Goal: Task Accomplishment & Management: Complete application form

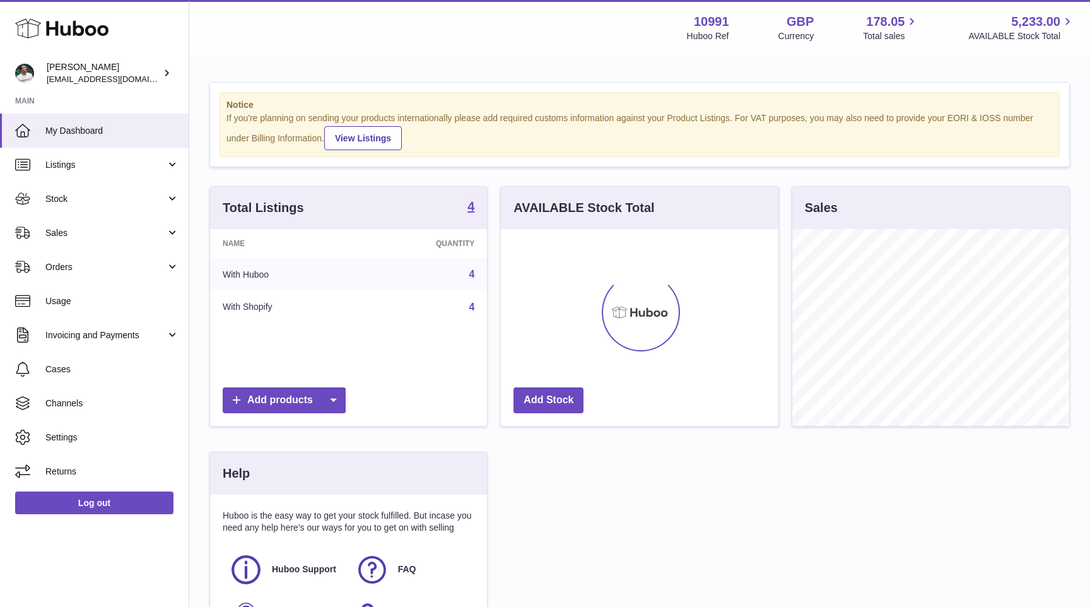
scroll to position [197, 277]
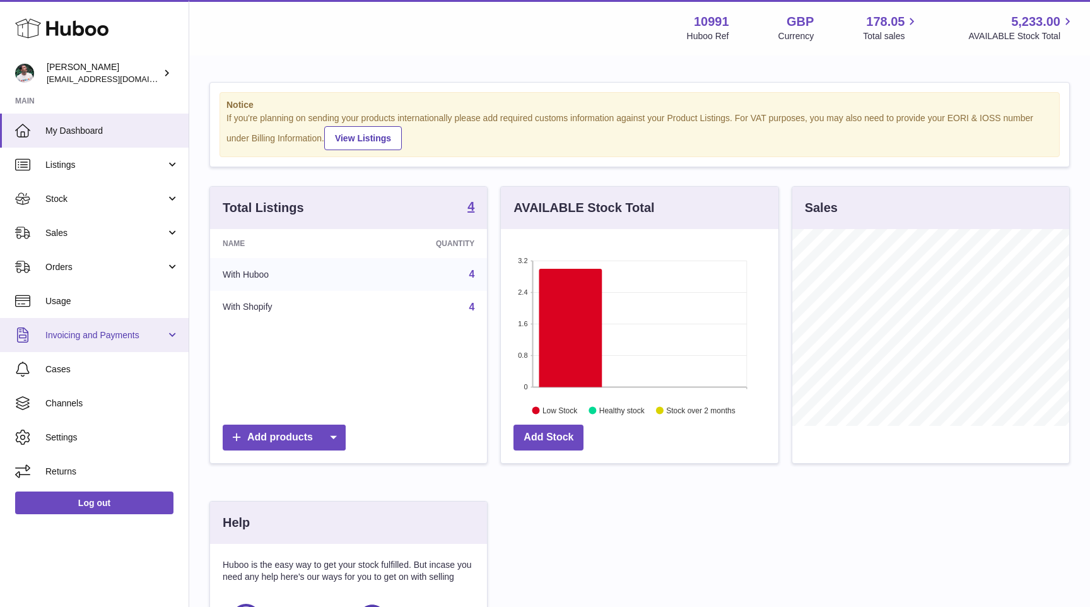
click at [125, 331] on span "Invoicing and Payments" at bounding box center [105, 335] width 121 height 12
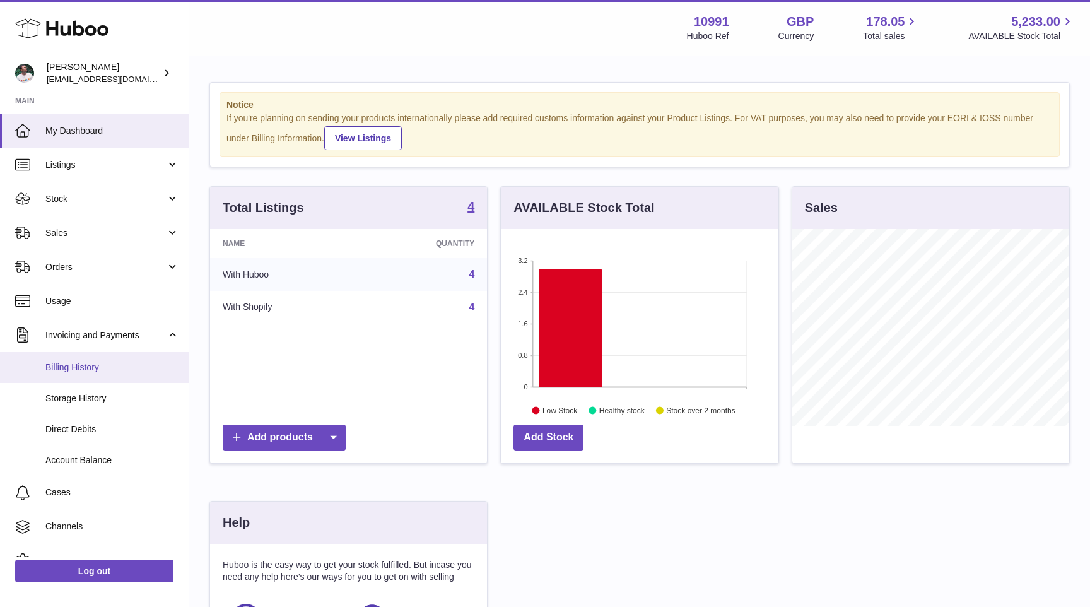
click at [122, 367] on span "Billing History" at bounding box center [112, 368] width 134 height 12
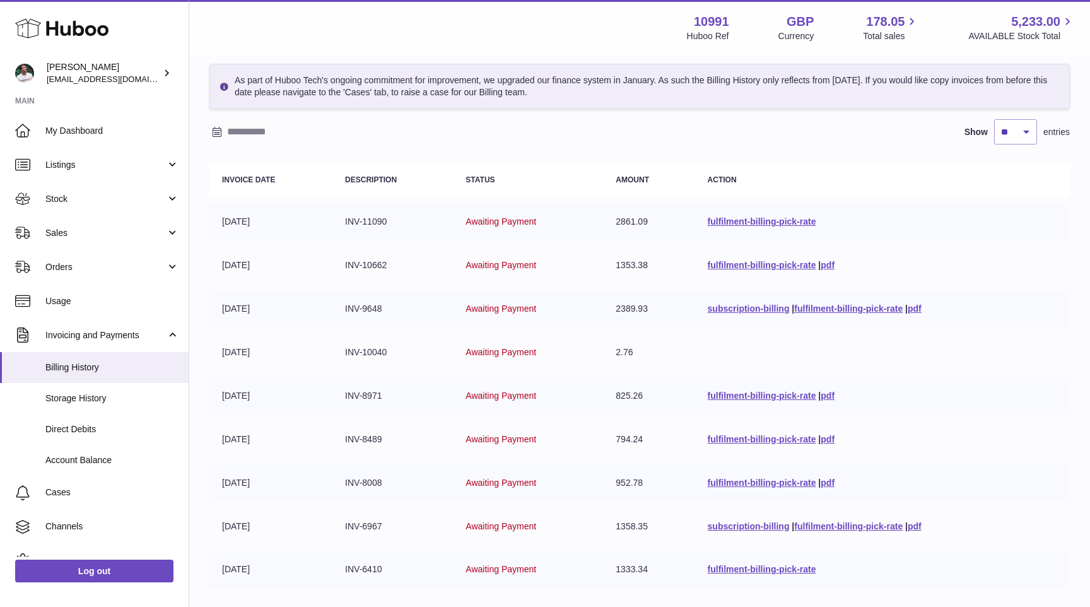
scroll to position [8, 0]
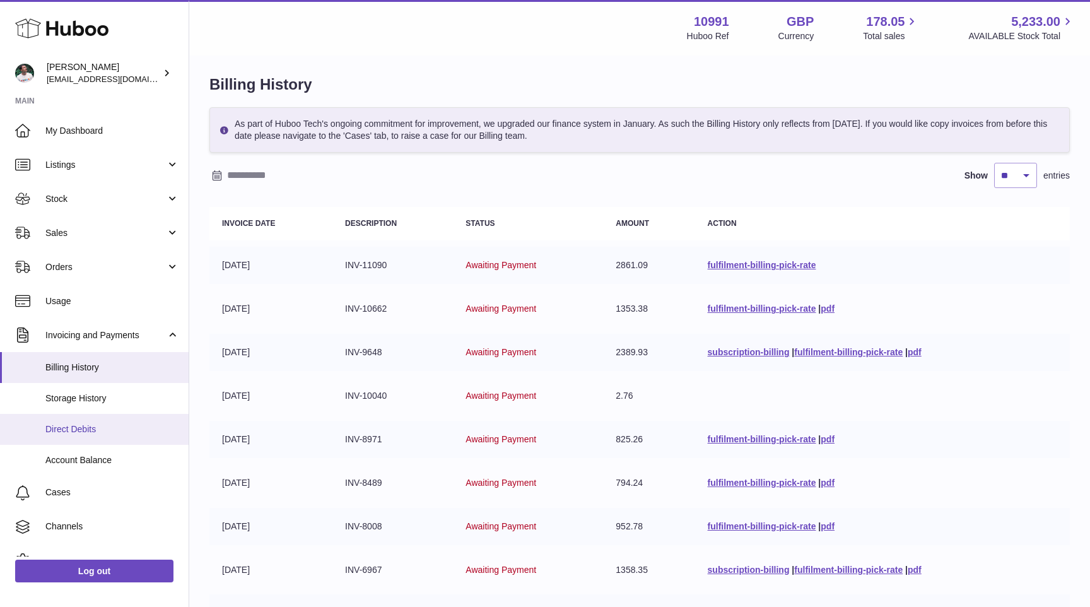
click at [110, 431] on span "Direct Debits" at bounding box center [112, 429] width 134 height 12
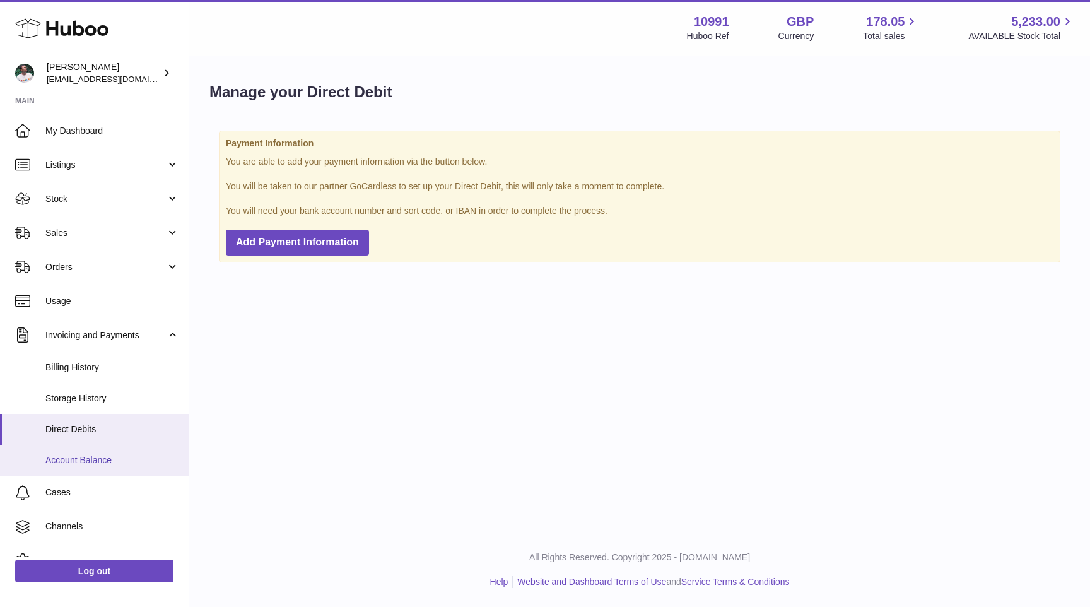
click at [123, 461] on span "Account Balance" at bounding box center [112, 460] width 134 height 12
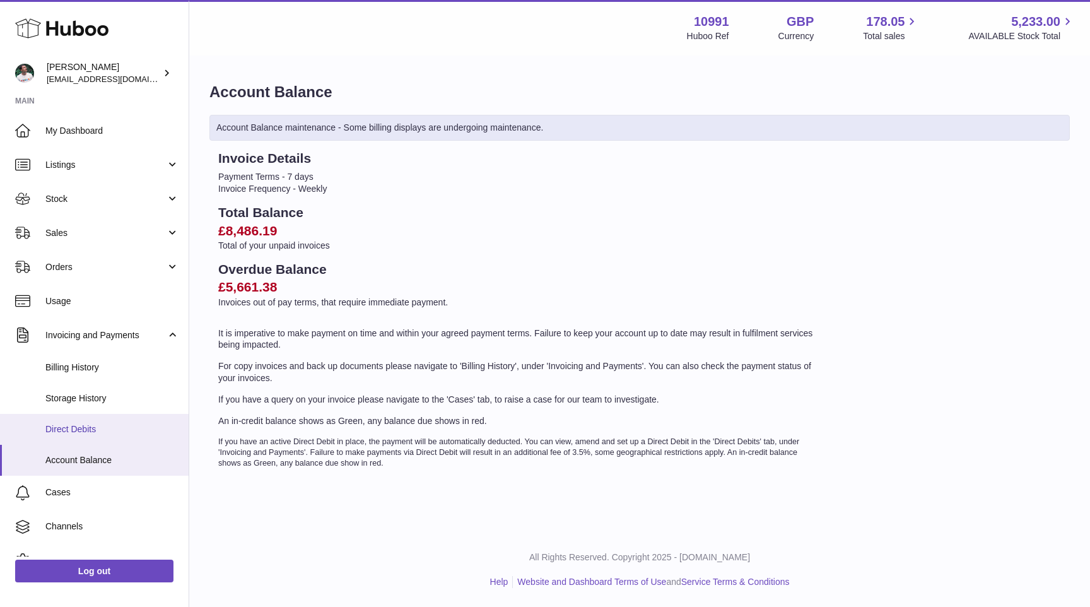
click at [64, 428] on span "Direct Debits" at bounding box center [112, 429] width 134 height 12
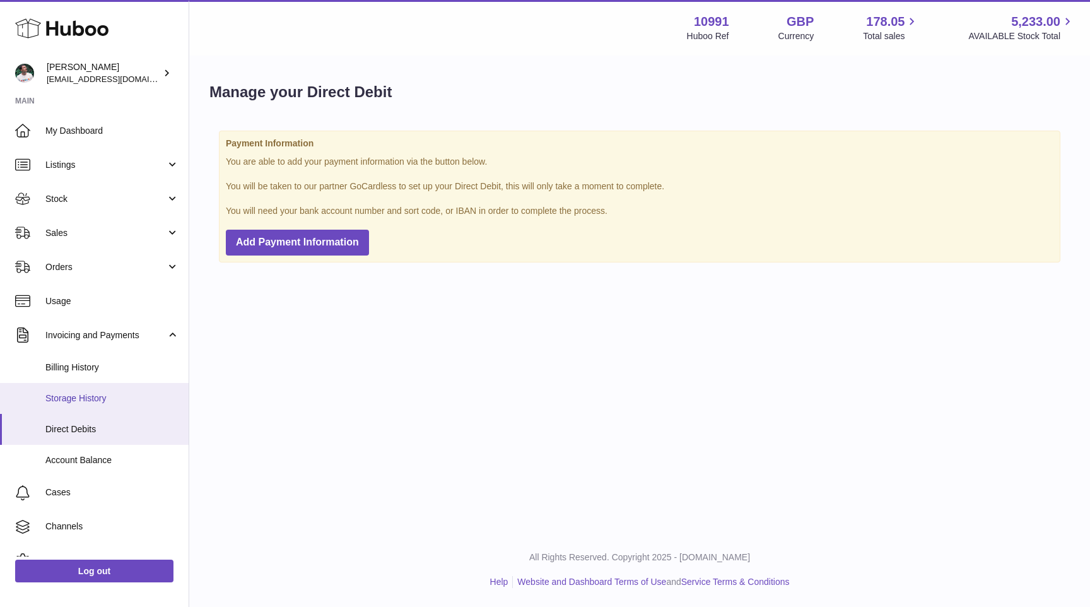
click at [85, 399] on span "Storage History" at bounding box center [112, 398] width 134 height 12
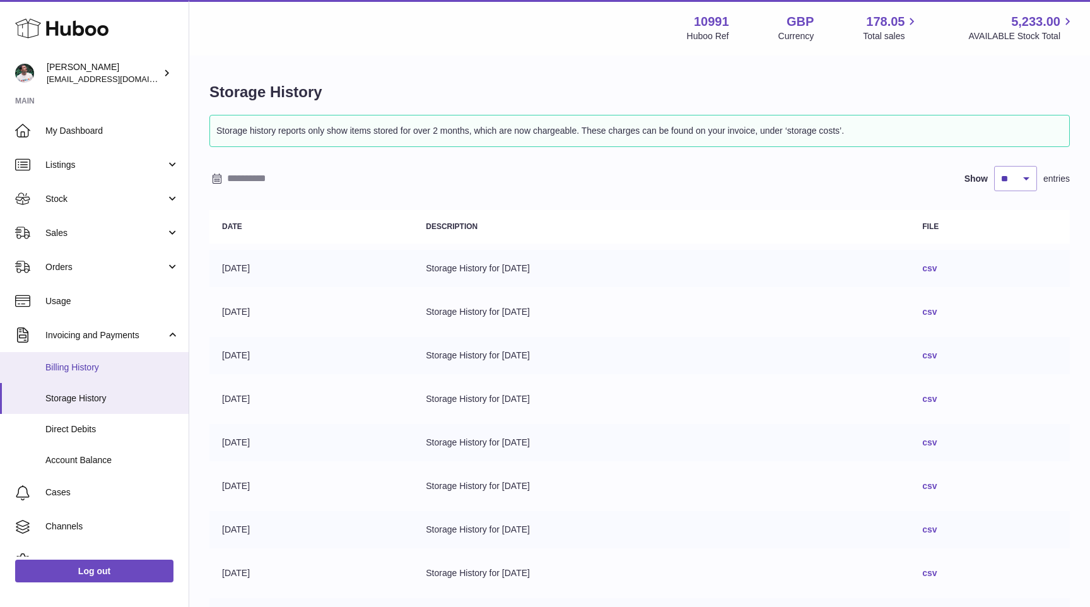
click at [94, 367] on span "Billing History" at bounding box center [112, 368] width 134 height 12
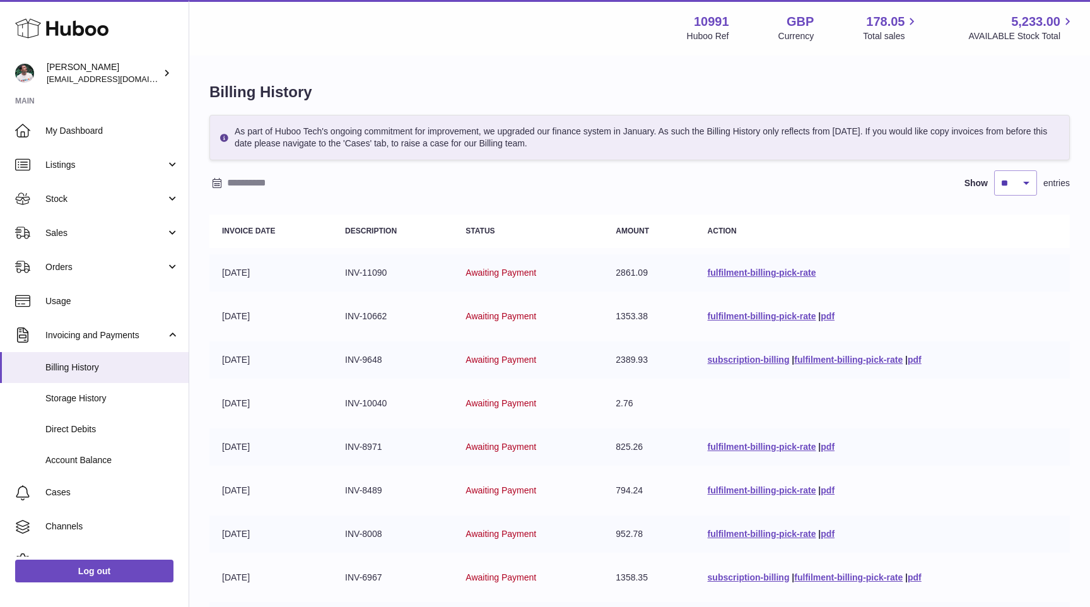
click at [252, 180] on input "text" at bounding box center [325, 183] width 197 height 20
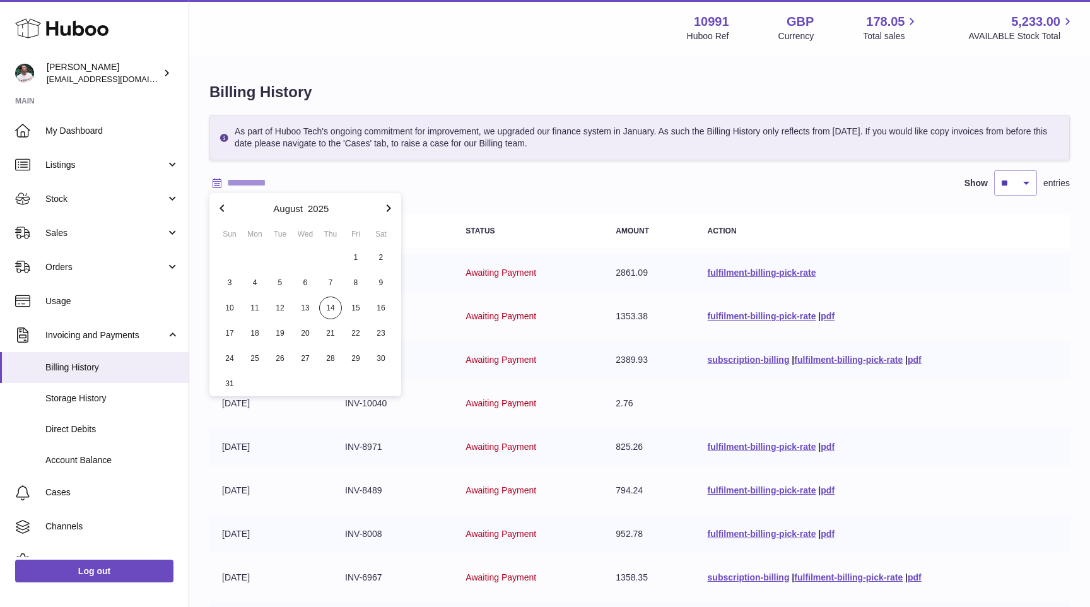
click at [252, 180] on input "text" at bounding box center [325, 183] width 197 height 20
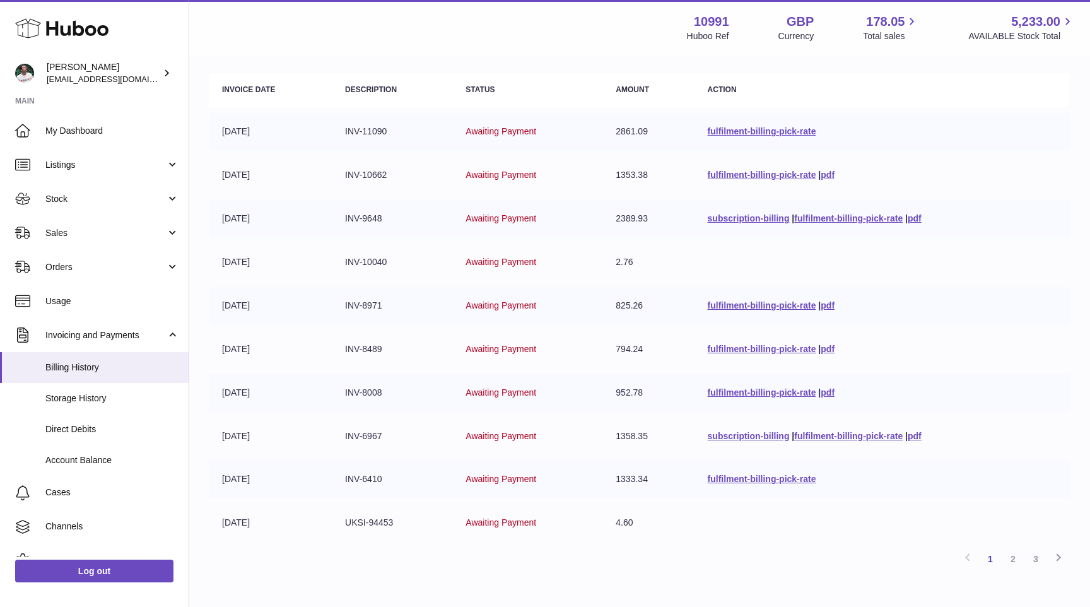
scroll to position [214, 0]
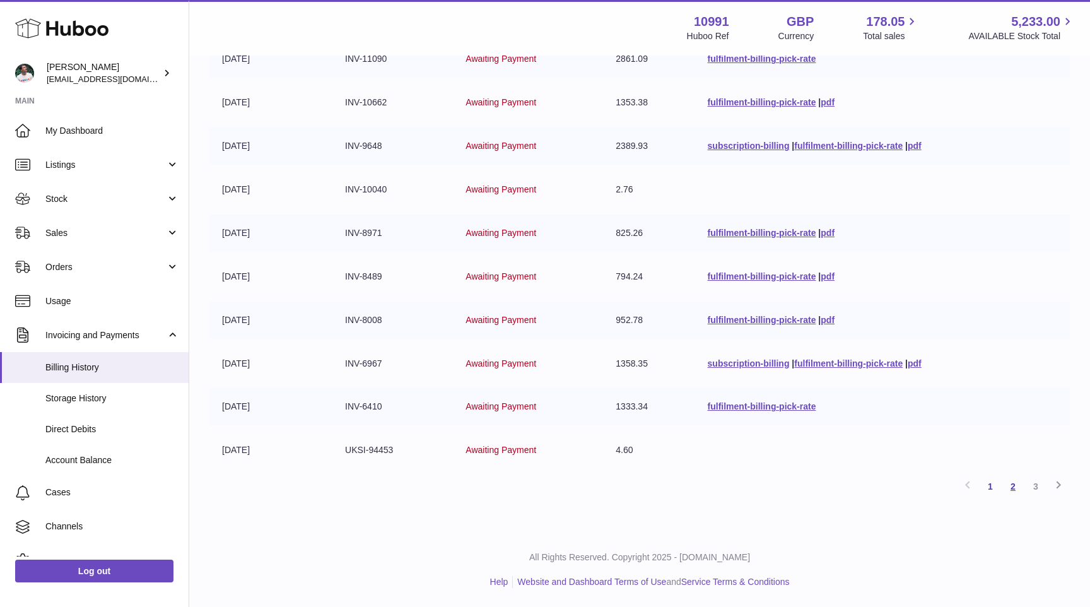
click at [1011, 484] on link "2" at bounding box center [1013, 486] width 23 height 23
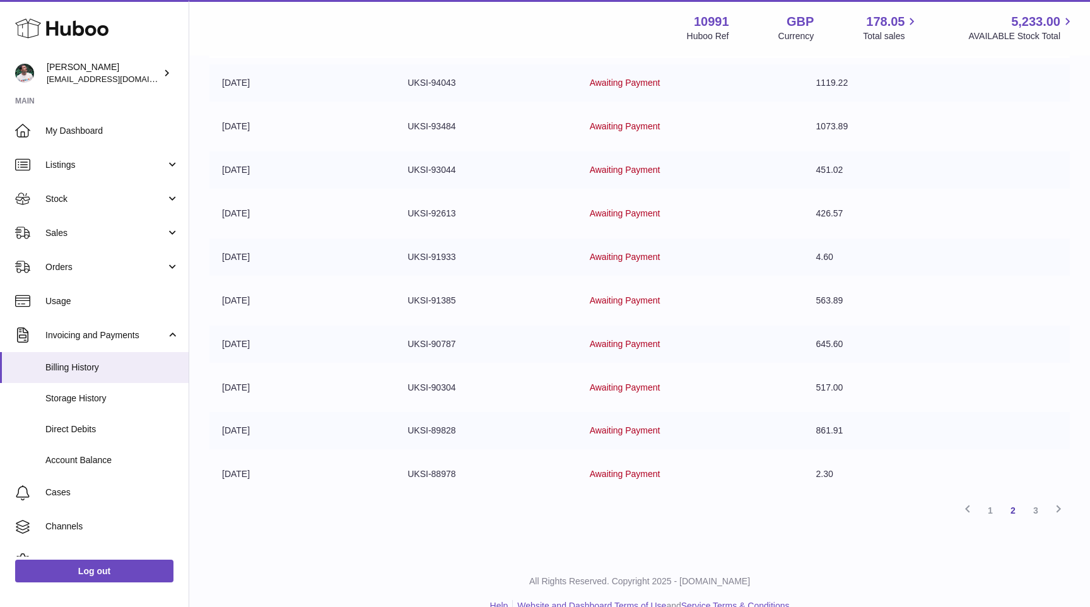
scroll to position [214, 0]
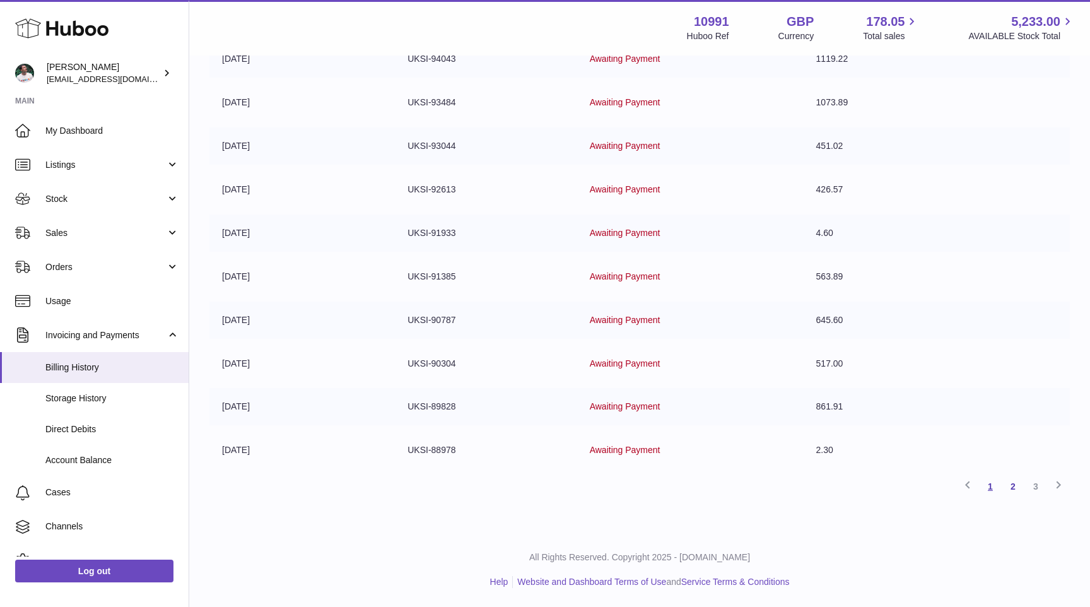
click at [991, 488] on link "1" at bounding box center [990, 486] width 23 height 23
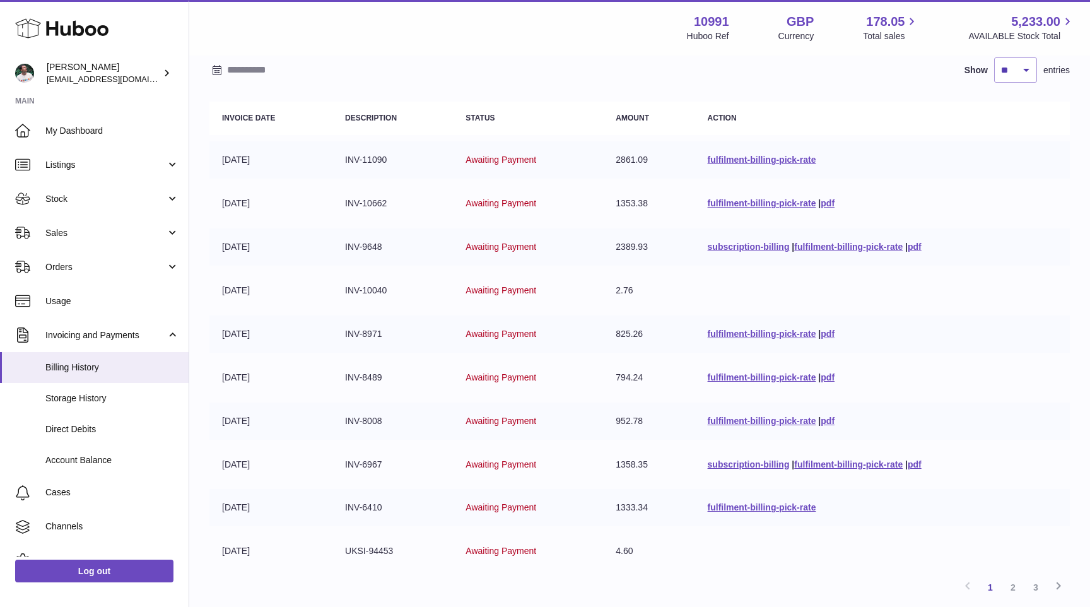
scroll to position [50, 0]
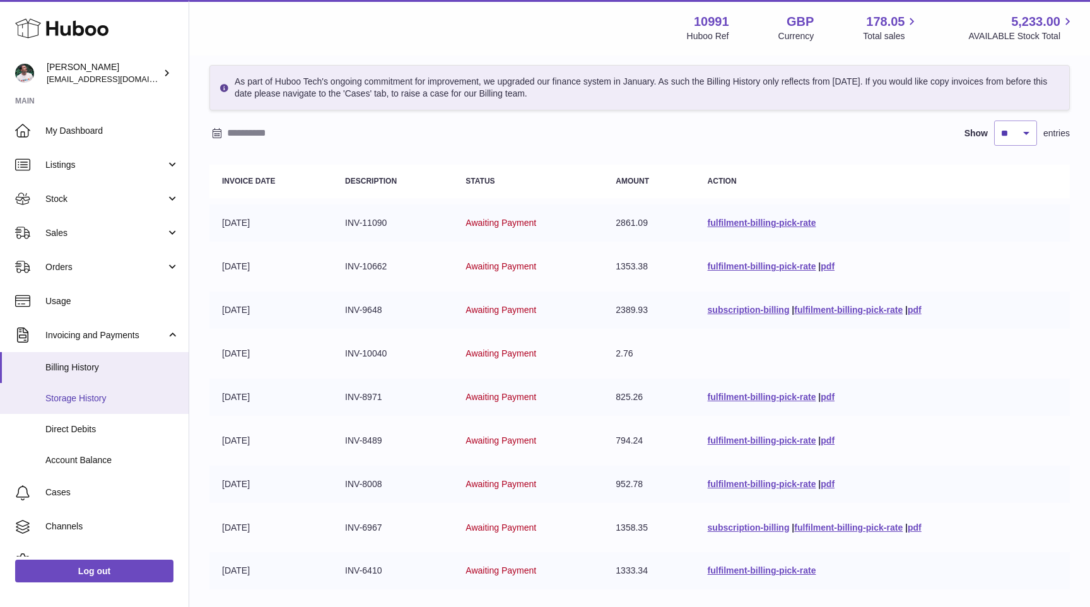
click at [86, 391] on link "Storage History" at bounding box center [94, 398] width 189 height 31
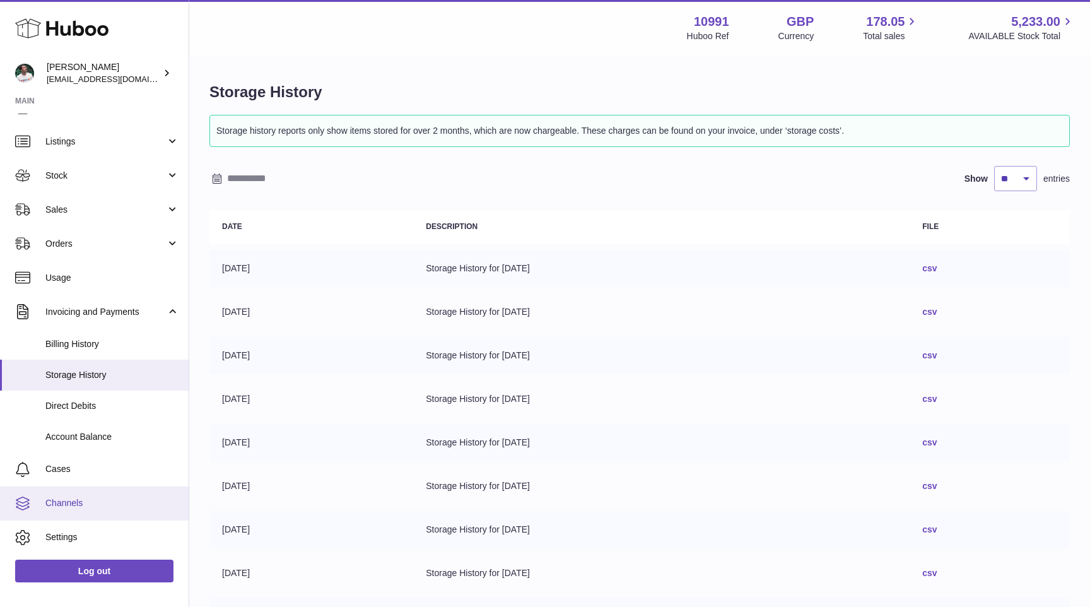
scroll to position [25, 0]
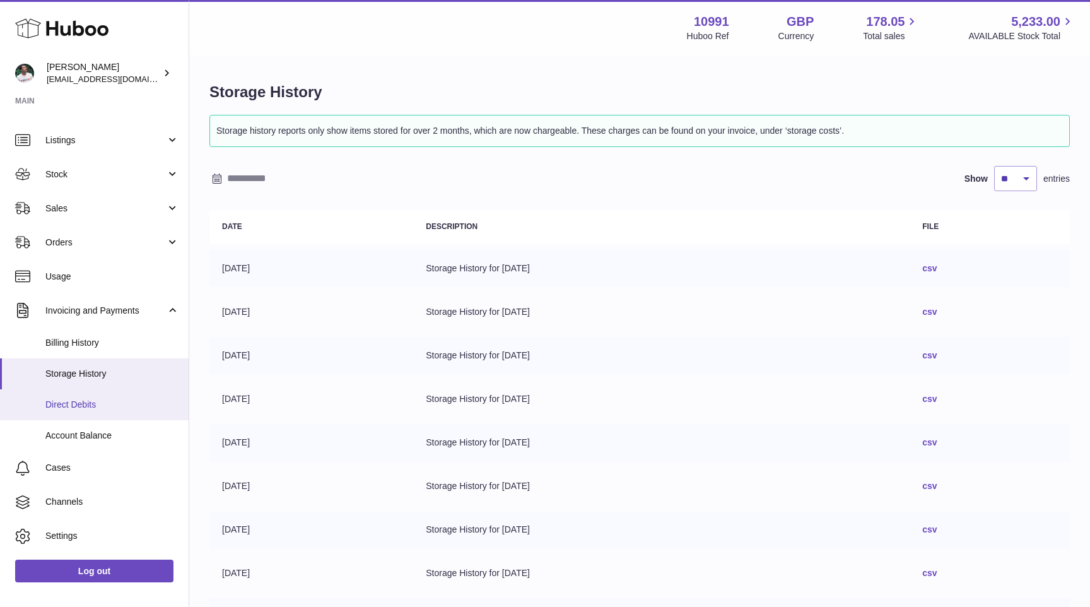
click at [109, 402] on span "Direct Debits" at bounding box center [112, 405] width 134 height 12
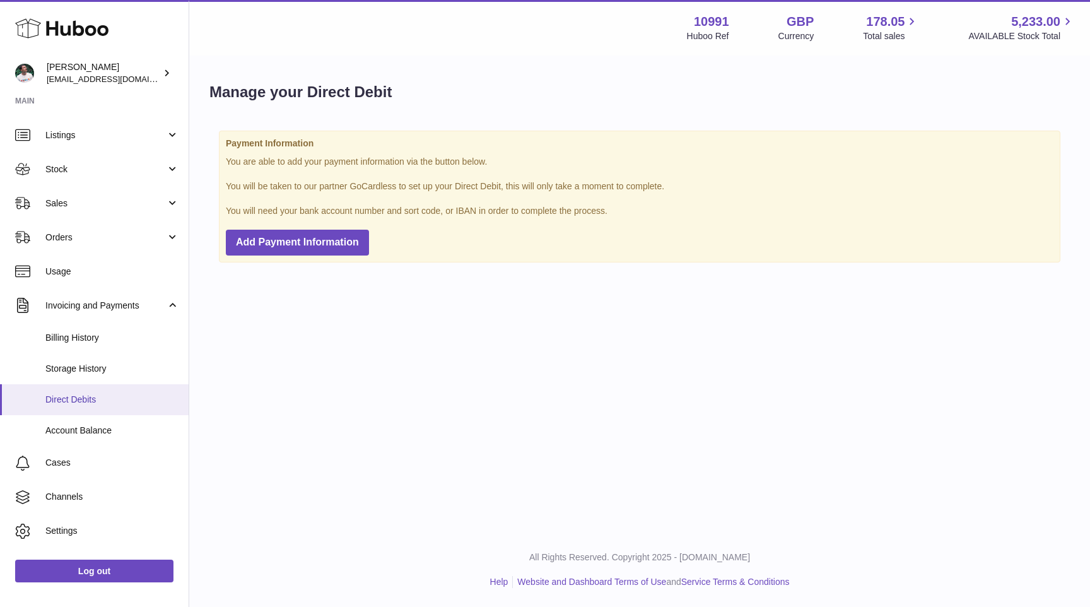
scroll to position [55, 0]
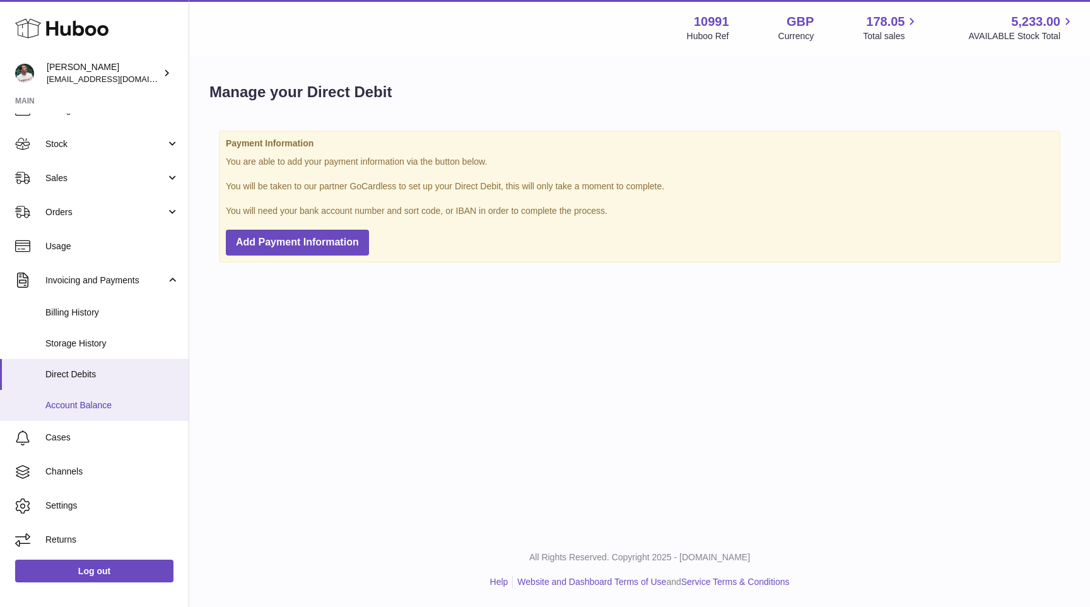
click at [117, 410] on span "Account Balance" at bounding box center [112, 405] width 134 height 12
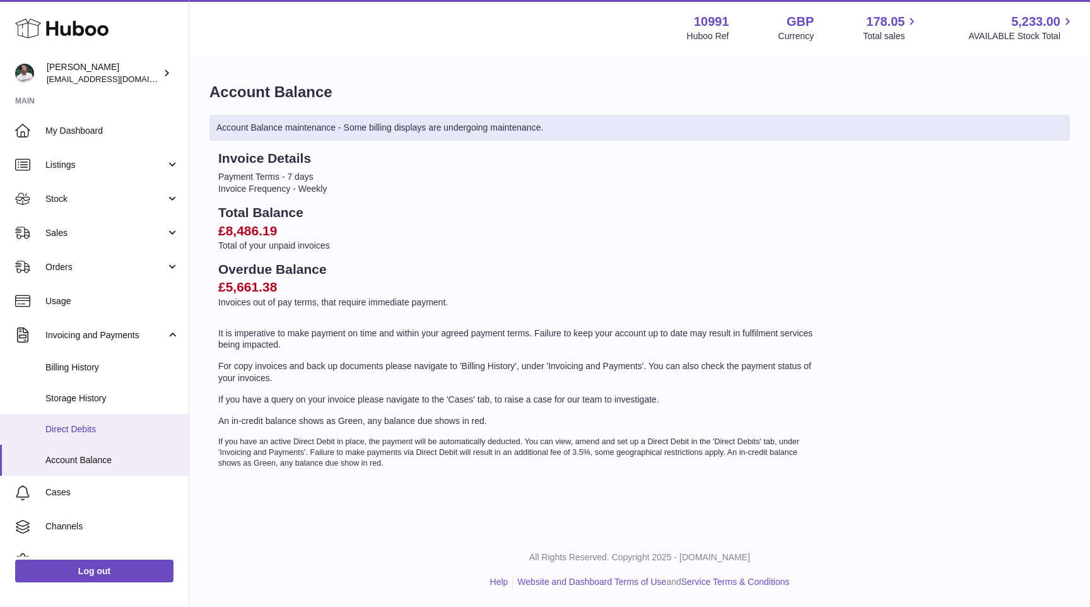
click at [98, 431] on span "Direct Debits" at bounding box center [112, 429] width 134 height 12
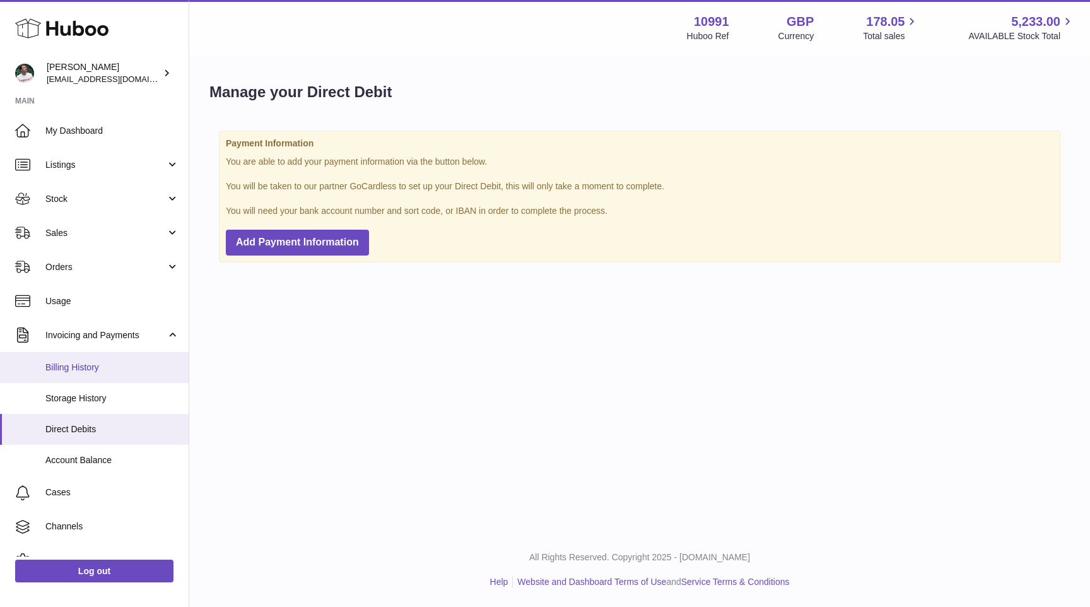
click at [109, 370] on span "Billing History" at bounding box center [112, 368] width 134 height 12
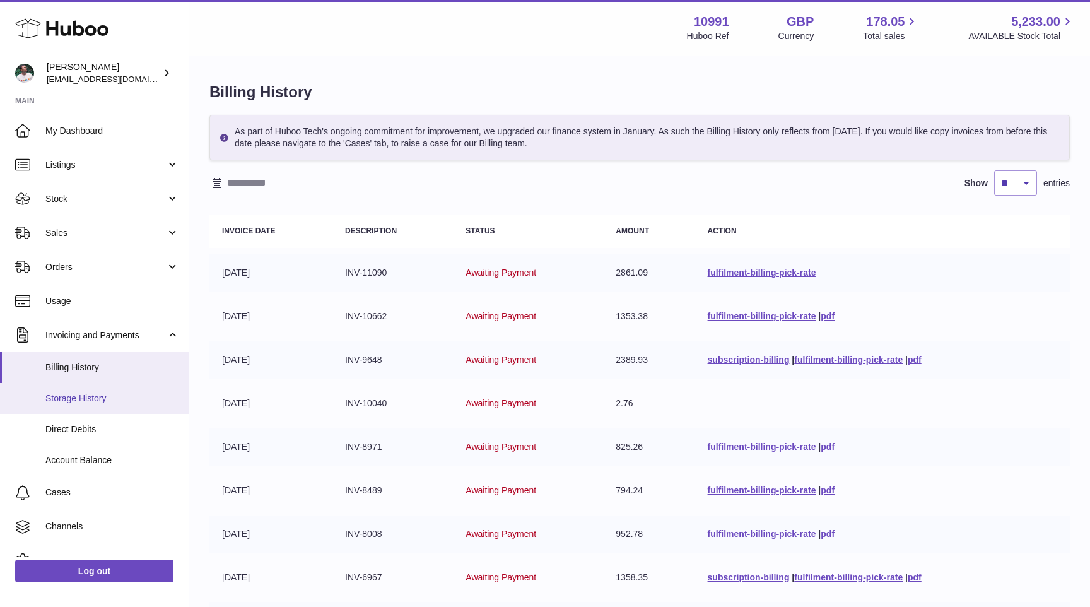
click at [103, 404] on link "Storage History" at bounding box center [94, 398] width 189 height 31
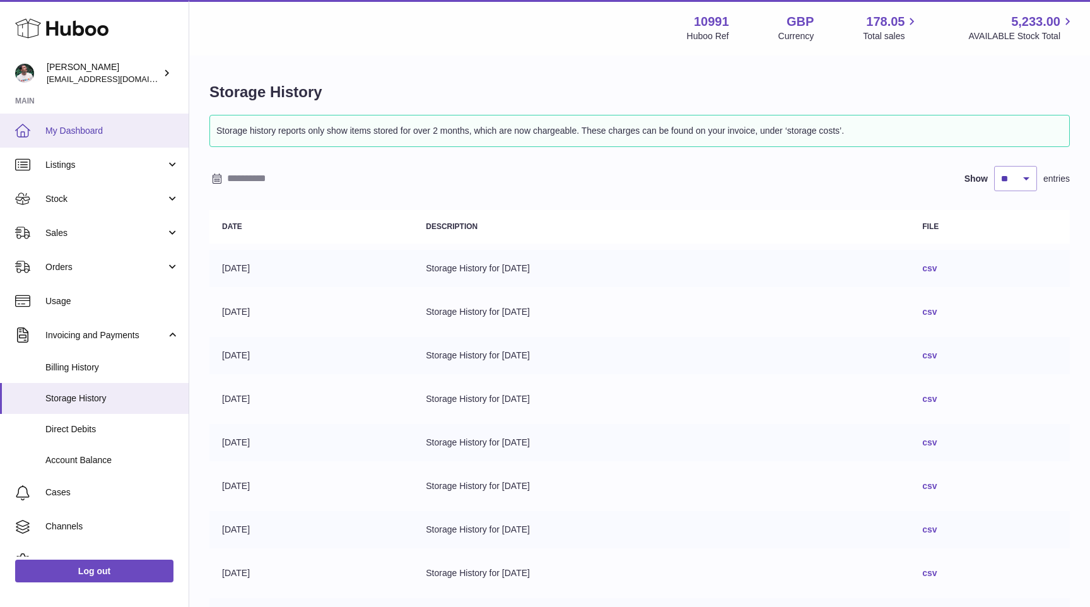
click at [90, 131] on span "My Dashboard" at bounding box center [112, 131] width 134 height 12
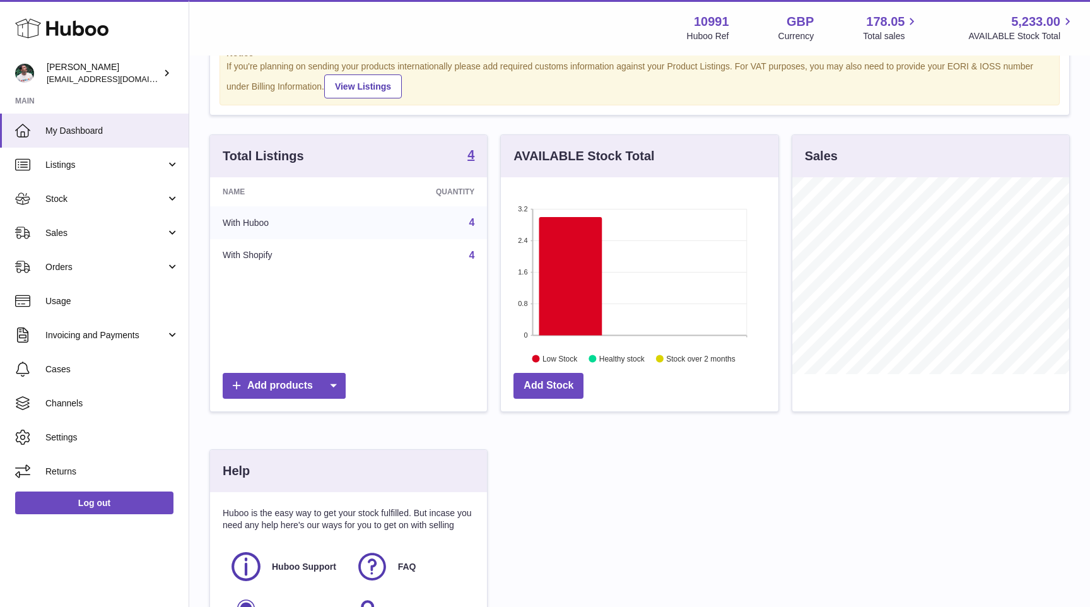
scroll to position [52, 0]
click at [86, 199] on span "Stock" at bounding box center [105, 199] width 121 height 12
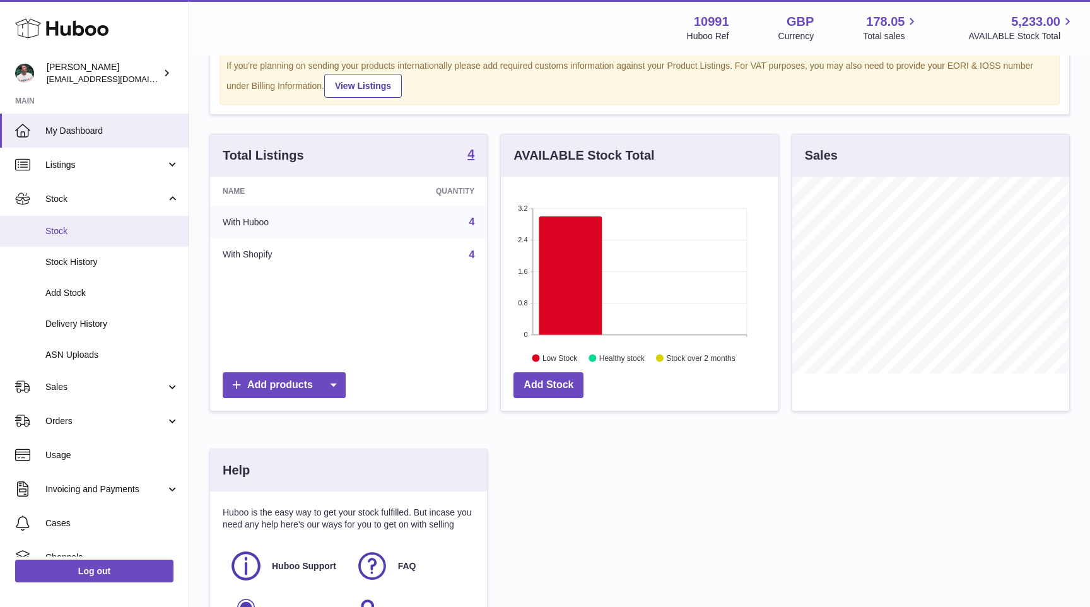
click at [90, 227] on span "Stock" at bounding box center [112, 231] width 134 height 12
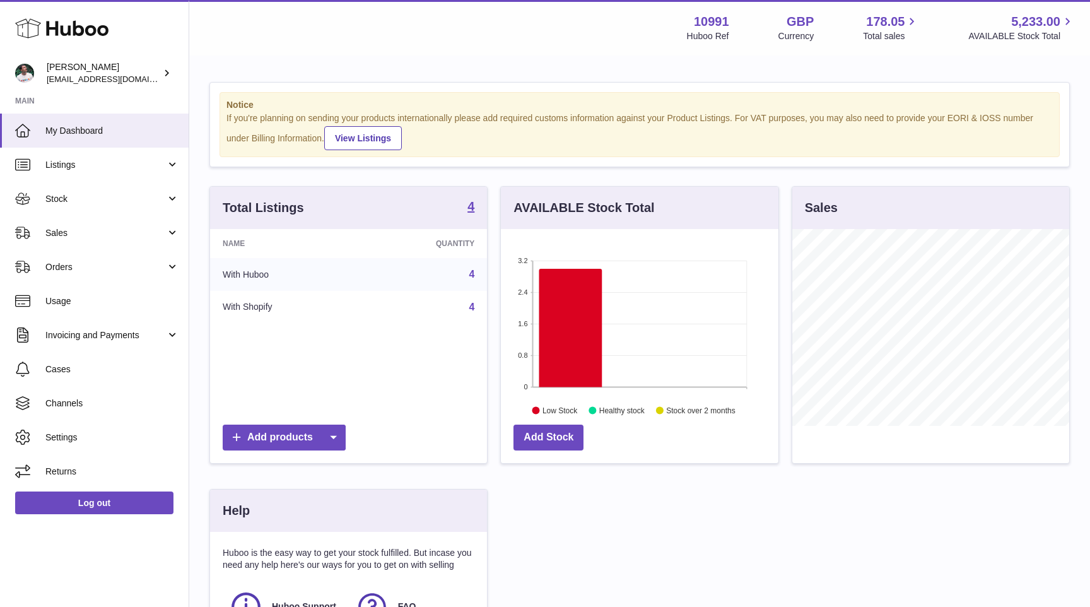
scroll to position [197, 277]
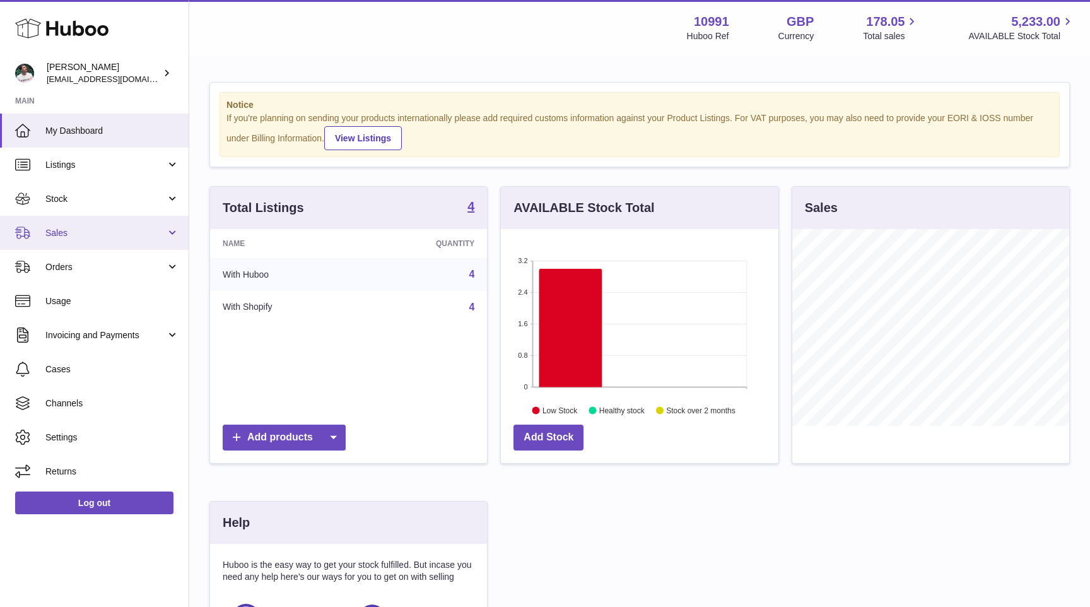
click at [143, 239] on link "Sales" at bounding box center [94, 233] width 189 height 34
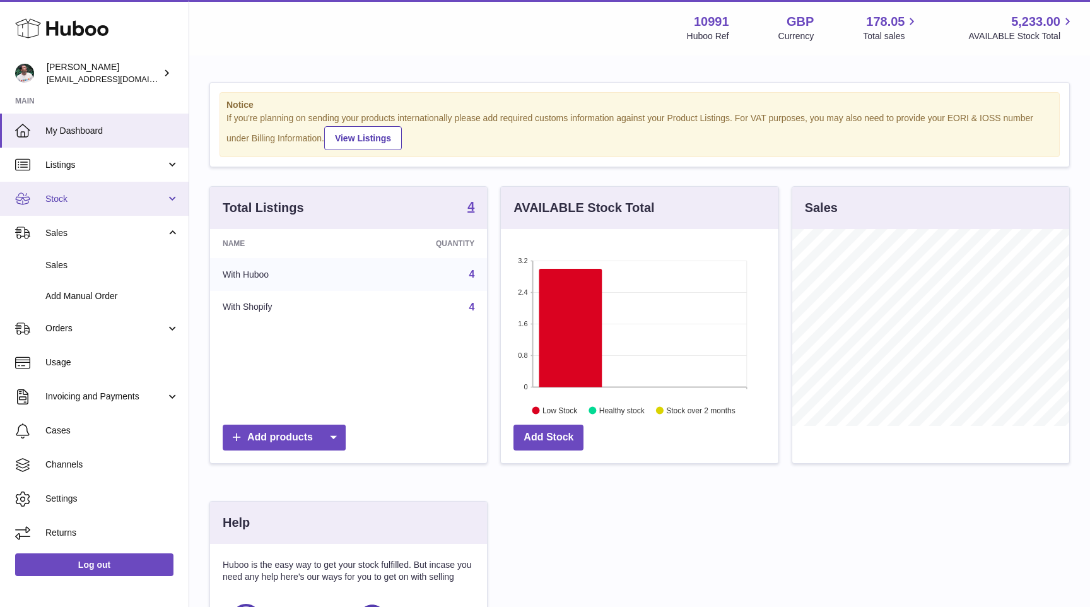
click at [143, 199] on span "Stock" at bounding box center [105, 199] width 121 height 12
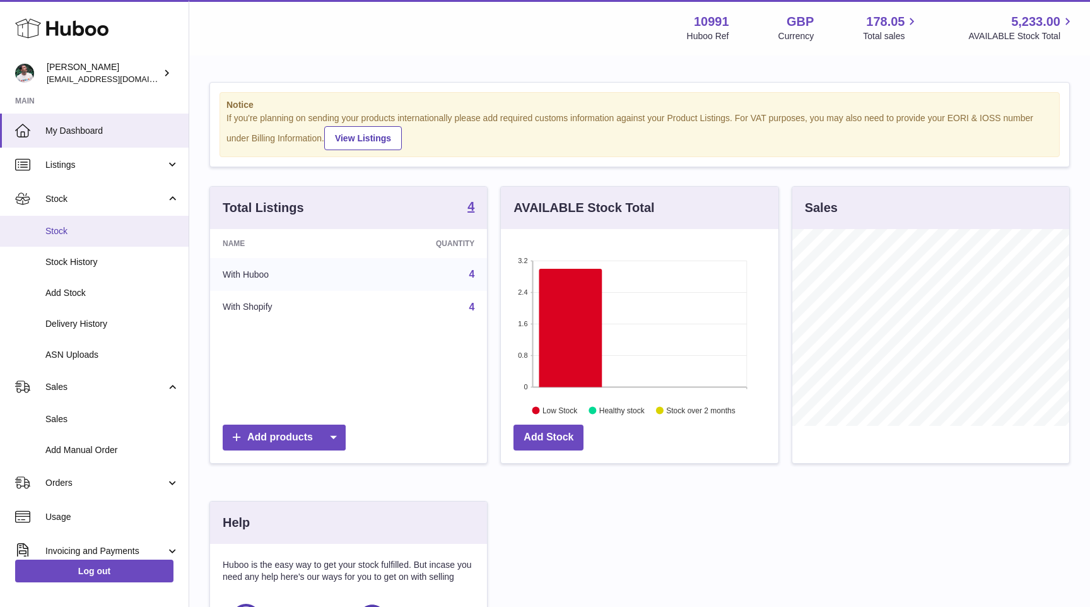
click at [127, 231] on span "Stock" at bounding box center [112, 231] width 134 height 12
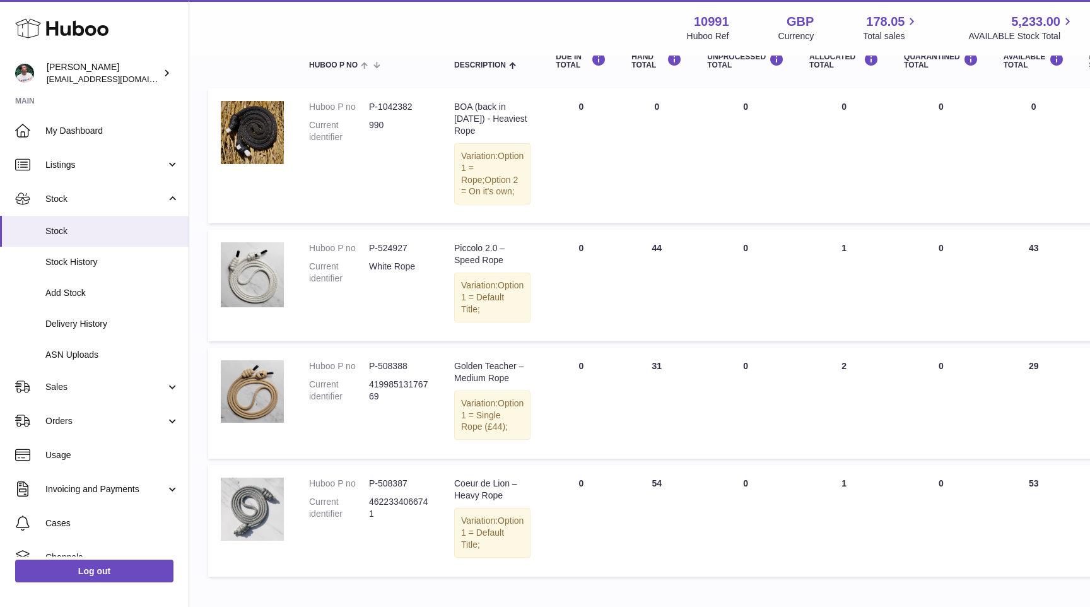
scroll to position [170, 1]
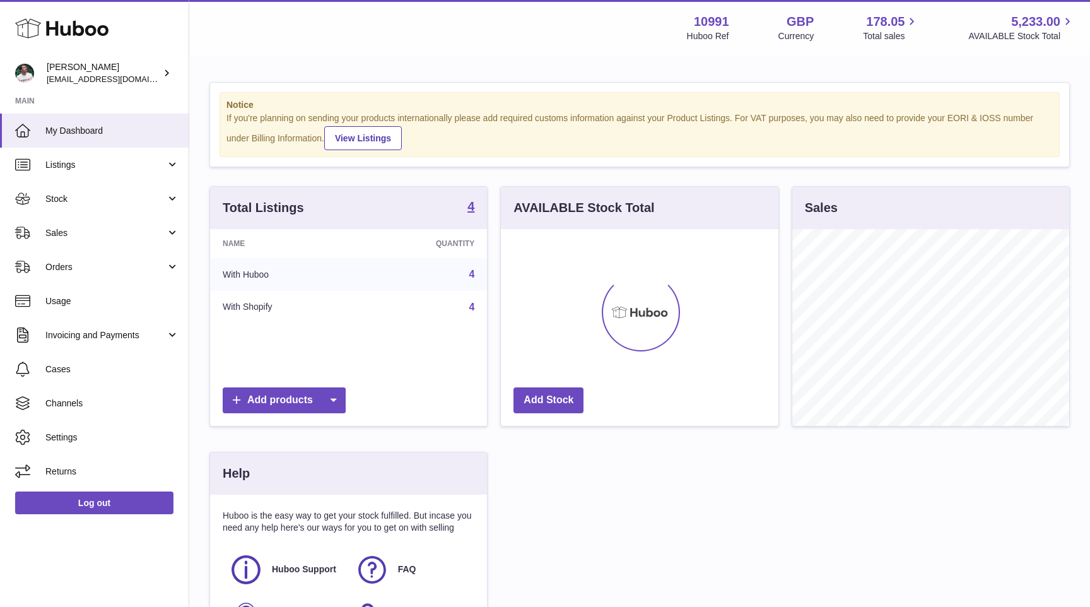
scroll to position [197, 277]
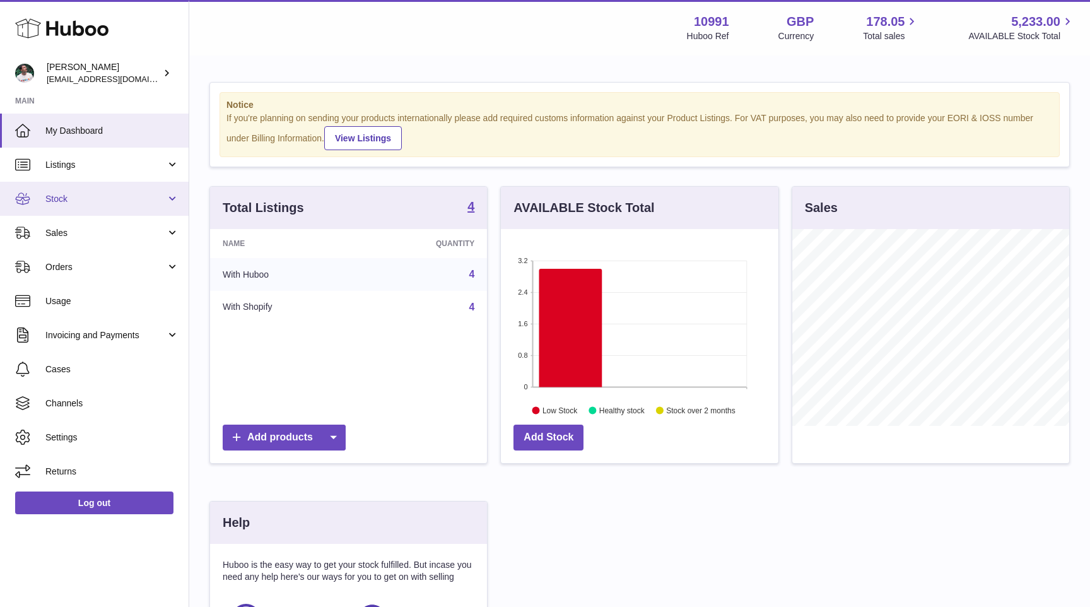
click at [133, 203] on span "Stock" at bounding box center [105, 199] width 121 height 12
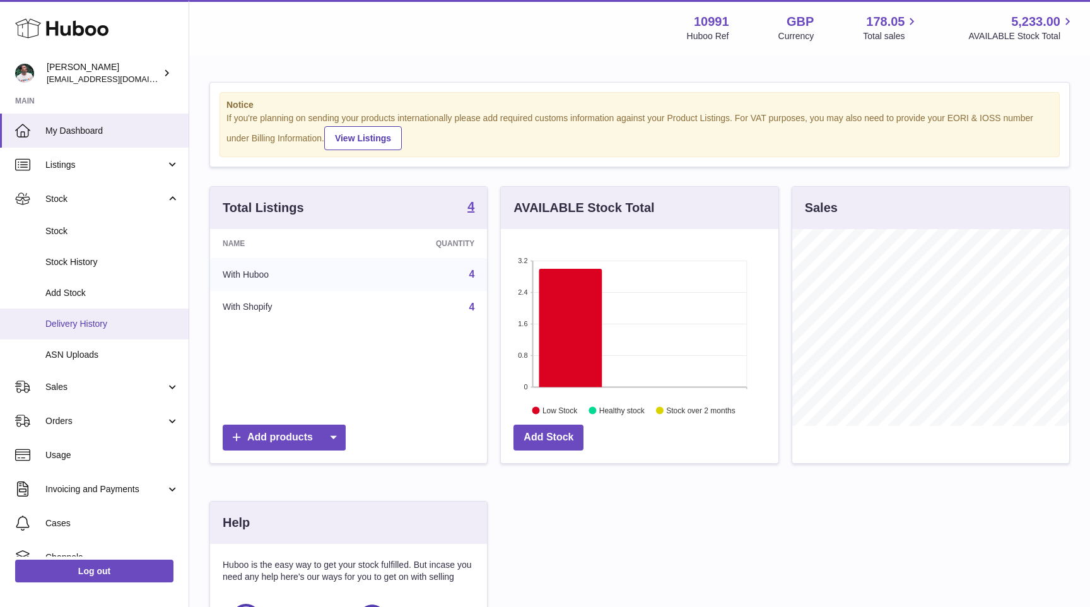
click at [110, 321] on span "Delivery History" at bounding box center [112, 324] width 134 height 12
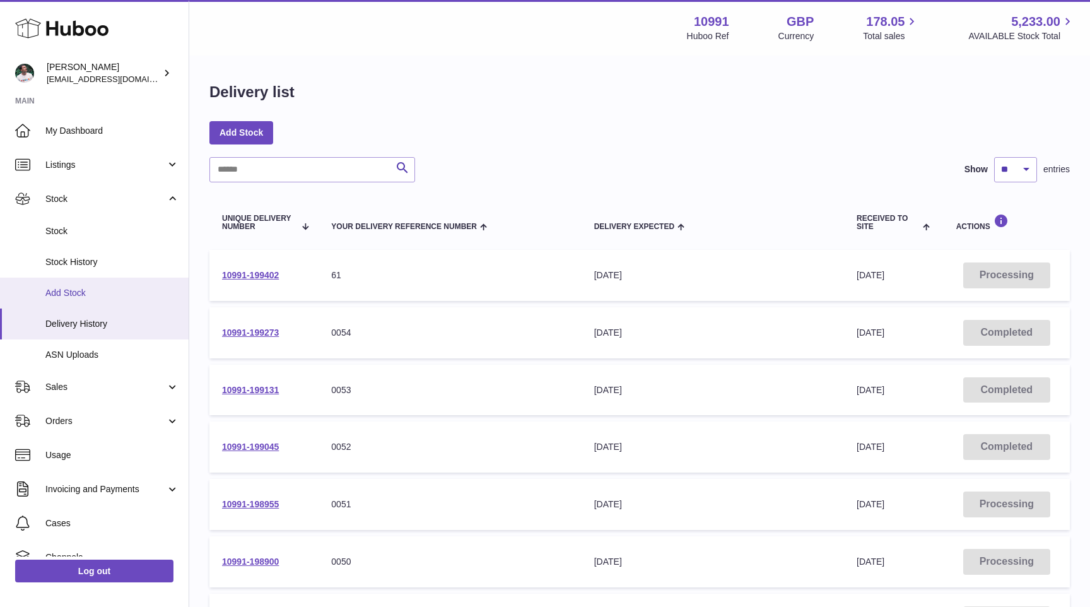
click at [108, 295] on span "Add Stock" at bounding box center [112, 293] width 134 height 12
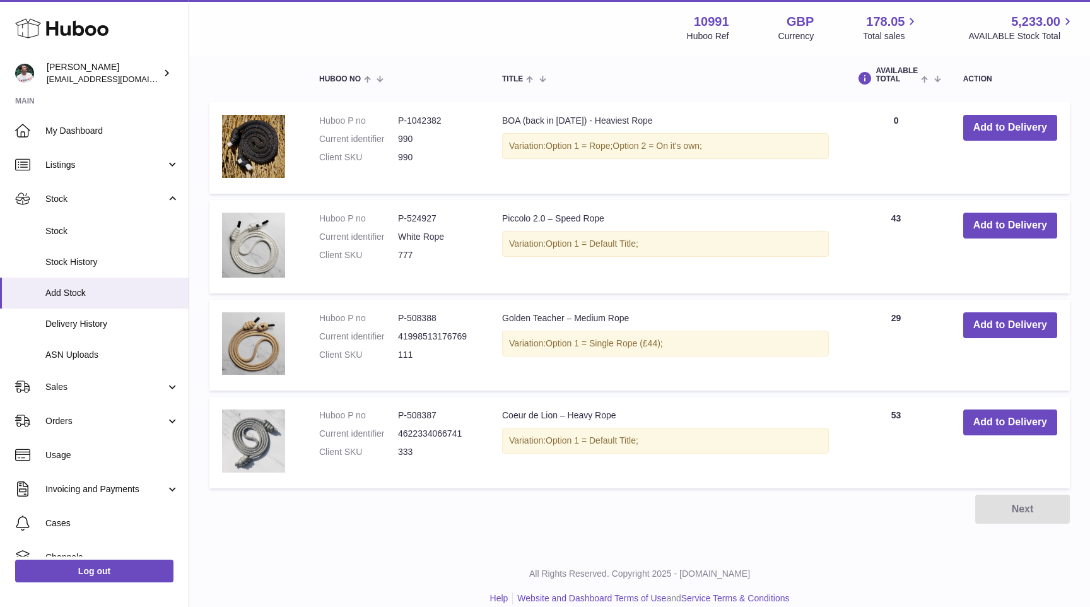
scroll to position [319, 0]
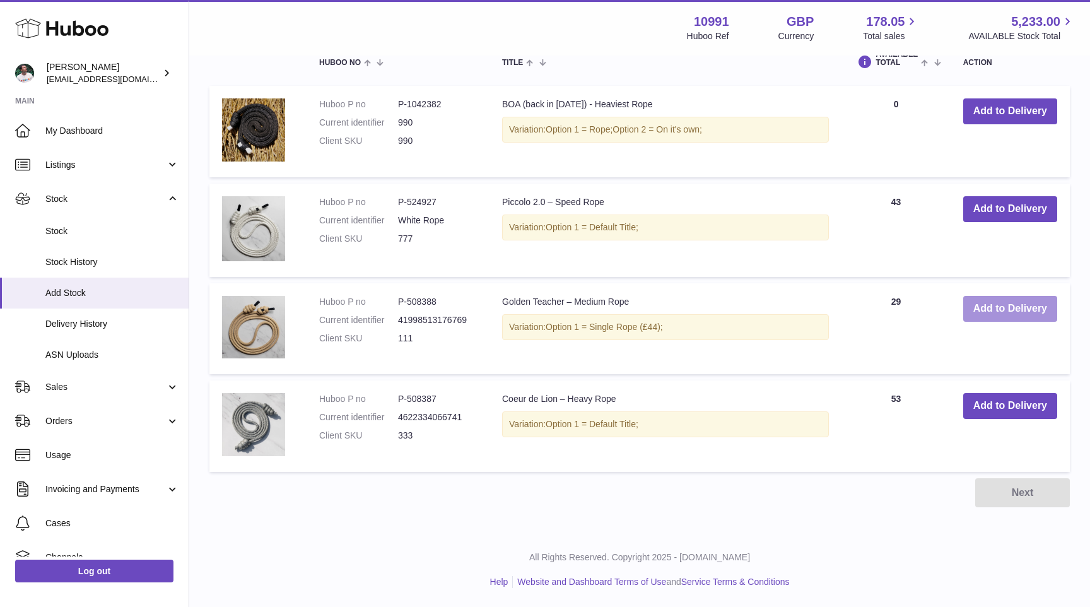
click at [992, 303] on button "Add to Delivery" at bounding box center [1010, 309] width 94 height 26
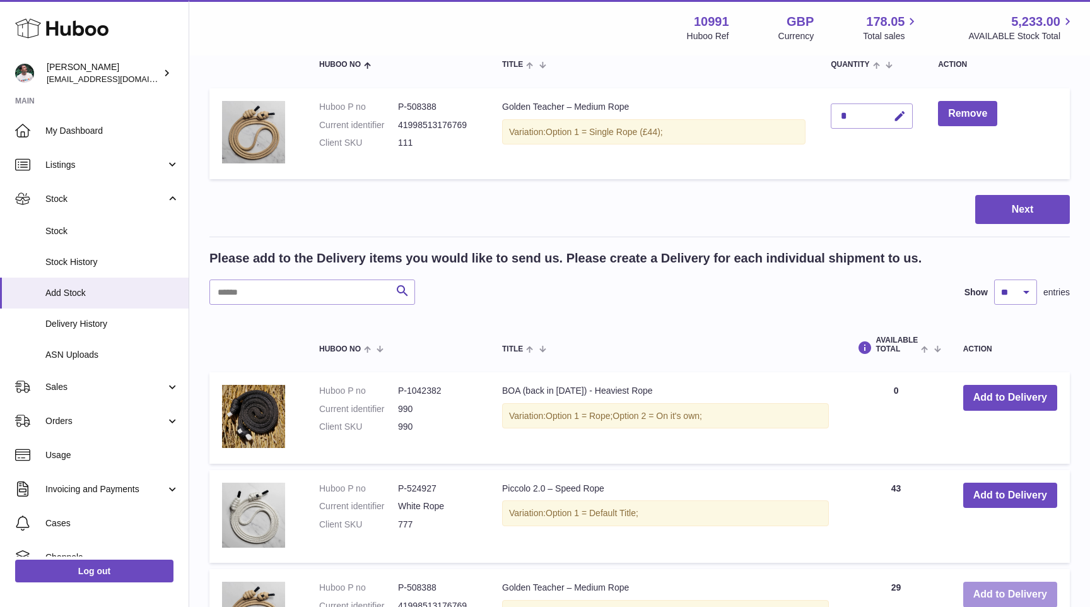
scroll to position [0, 0]
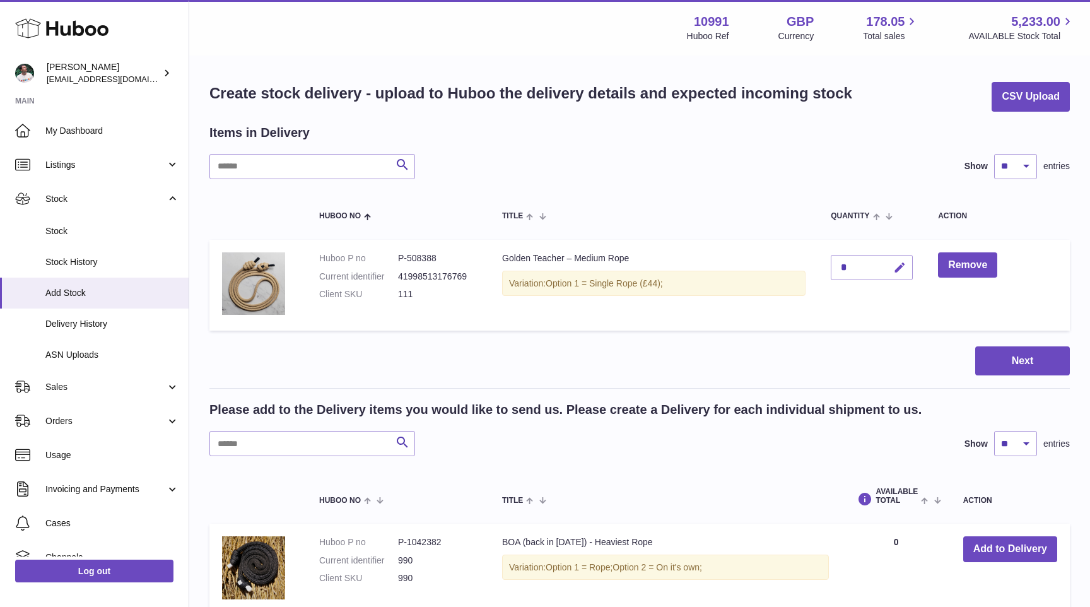
click at [900, 264] on icon "button" at bounding box center [899, 267] width 13 height 13
click at [860, 264] on div at bounding box center [885, 267] width 52 height 20
click at [851, 266] on input "*" at bounding box center [872, 267] width 82 height 25
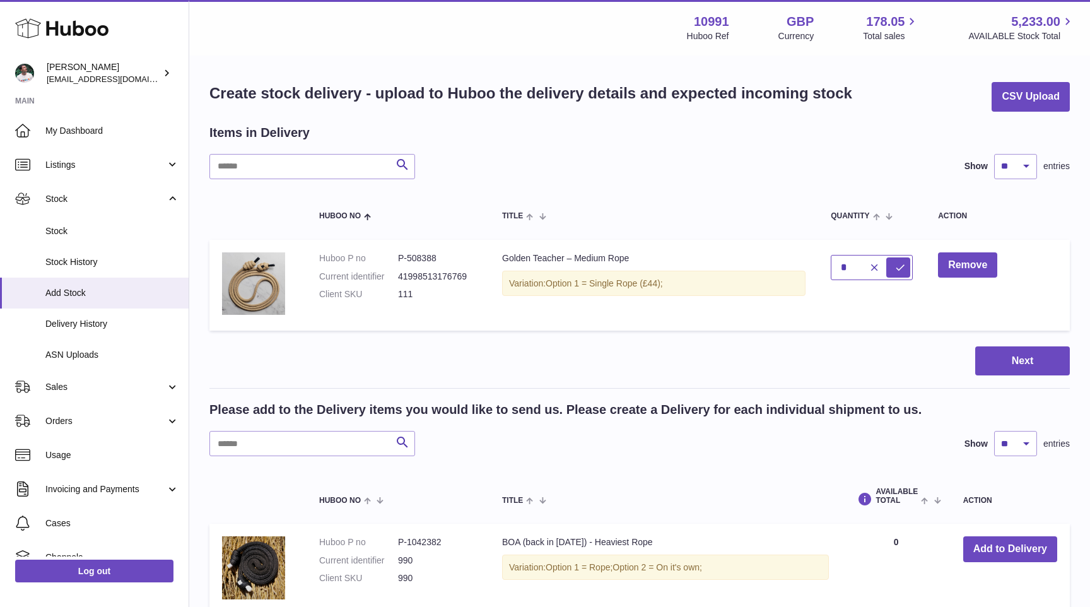
click at [851, 266] on input "*" at bounding box center [872, 267] width 82 height 25
type input "**"
click at [905, 270] on icon "submit" at bounding box center [900, 267] width 11 height 11
click at [1015, 358] on button "Next" at bounding box center [1022, 361] width 95 height 30
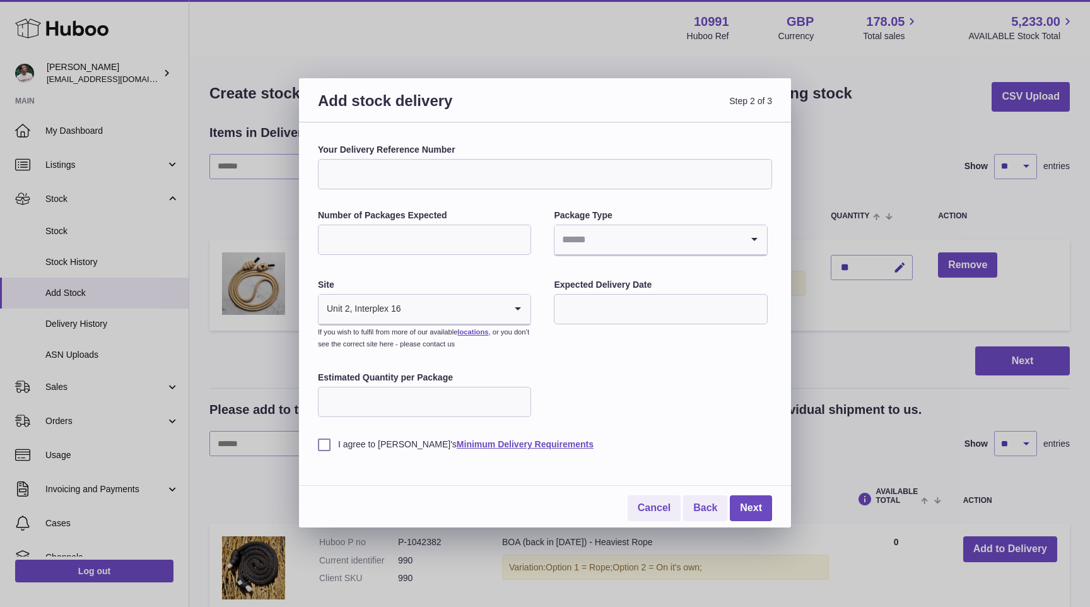
click at [520, 175] on input "Your Delivery Reference Number" at bounding box center [545, 174] width 454 height 30
click at [461, 168] on input "Your Delivery Reference Number" at bounding box center [545, 174] width 454 height 30
type input "****"
click at [425, 241] on input "Number of Packages Expected" at bounding box center [424, 240] width 213 height 30
type input "*"
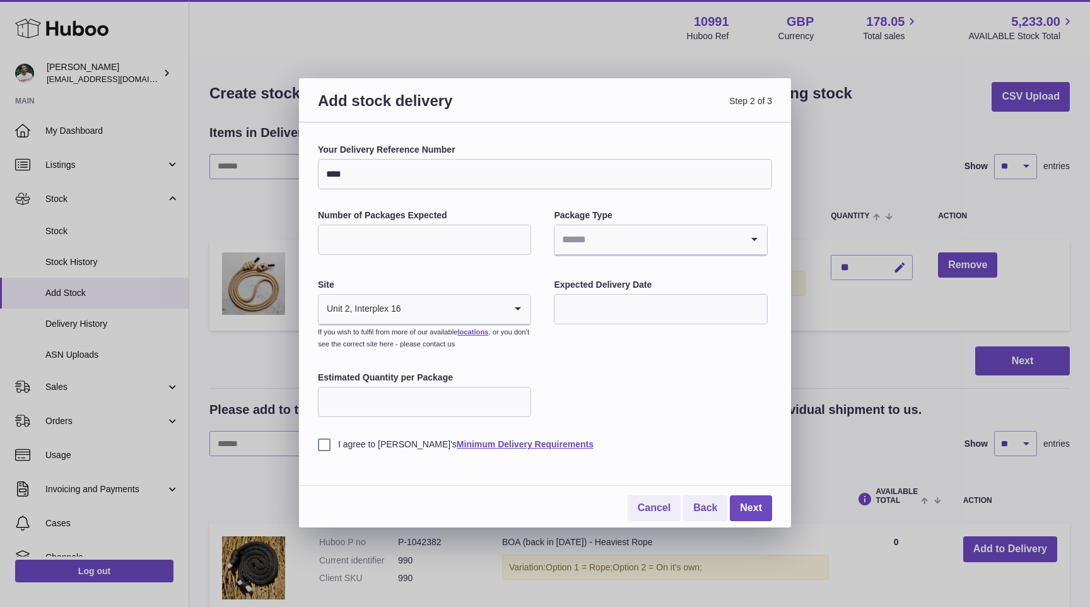
click at [645, 223] on div "Package Type Loading..." at bounding box center [660, 233] width 213 height 49
click at [614, 240] on input "Search for option" at bounding box center [648, 239] width 187 height 29
click at [615, 319] on li "Boxes" at bounding box center [660, 324] width 211 height 25
click at [442, 411] on input "Estimated Quantity per Package" at bounding box center [424, 402] width 213 height 30
type input "**"
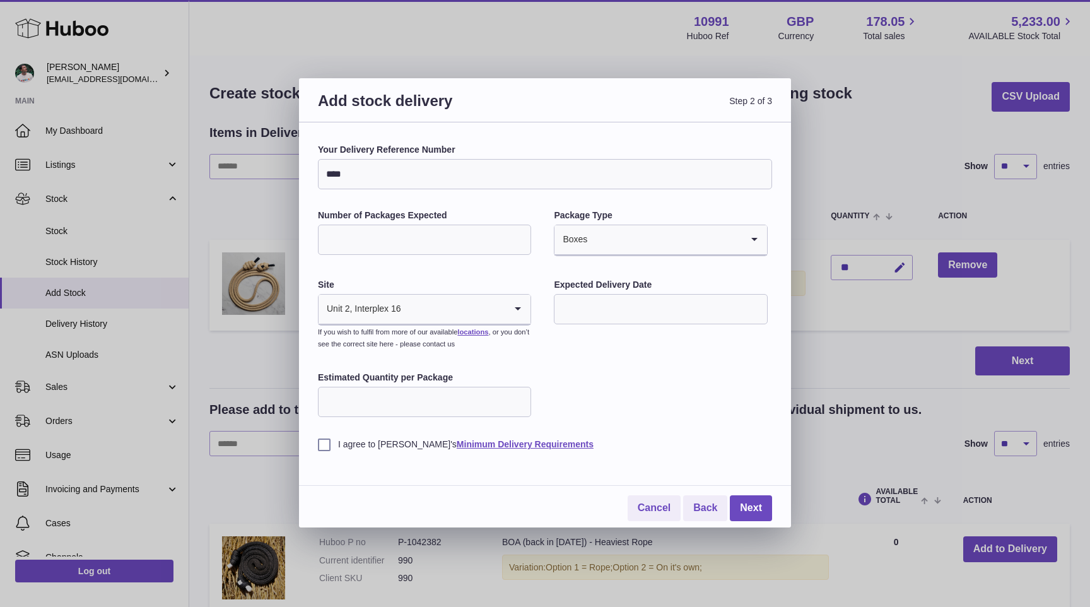
click at [605, 299] on input "text" at bounding box center [660, 309] width 213 height 30
click at [723, 439] on span "17" at bounding box center [725, 439] width 23 height 23
type input "**********"
click at [760, 510] on link "Next" at bounding box center [751, 508] width 42 height 26
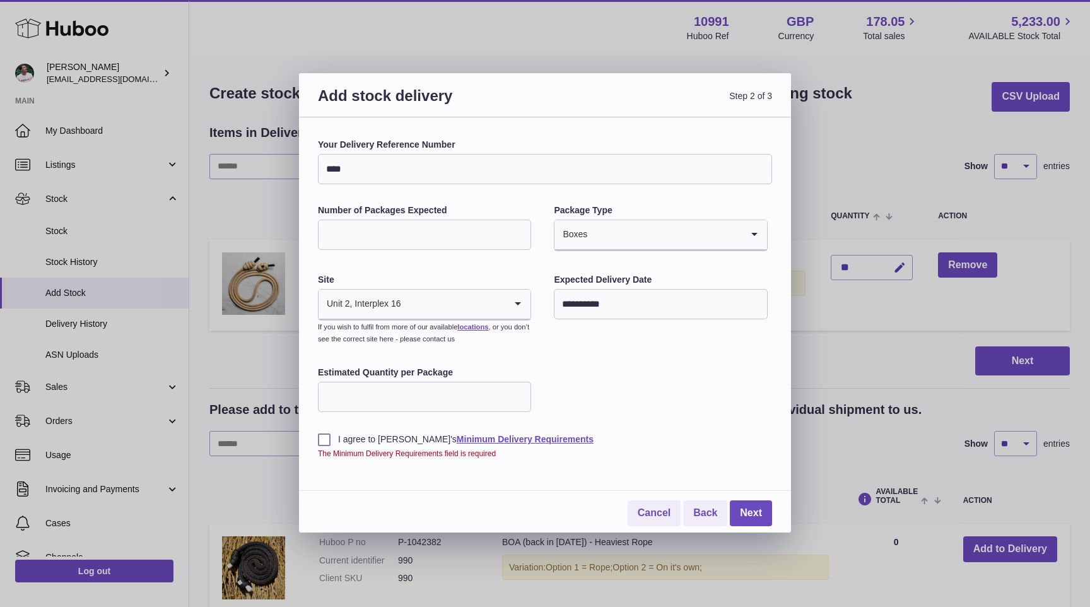
click at [387, 435] on label "I agree to Huboo's Minimum Delivery Requirements" at bounding box center [545, 439] width 454 height 12
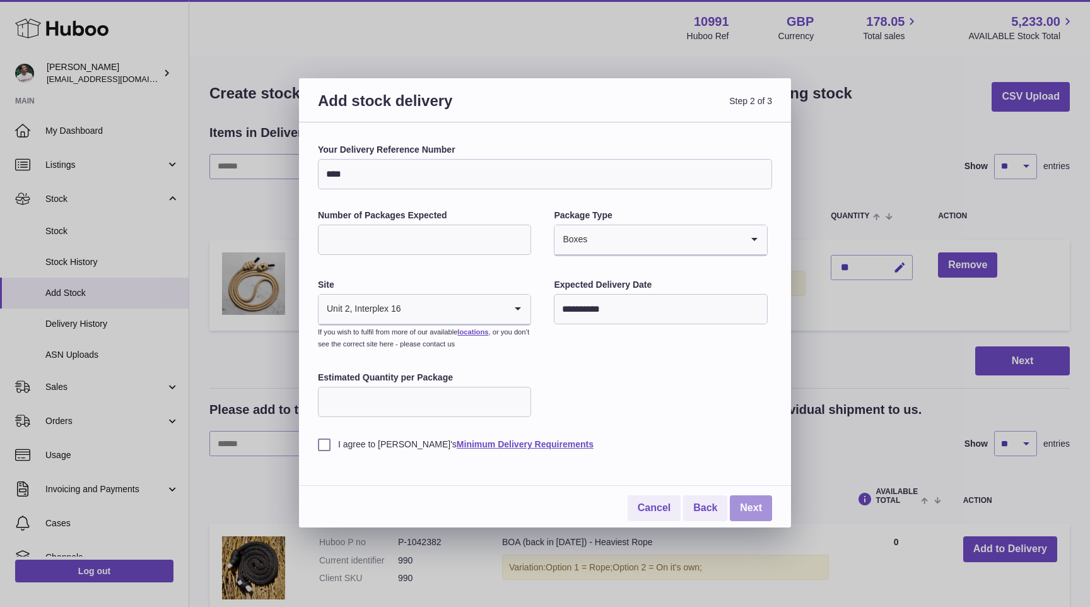
click at [753, 501] on link "Next" at bounding box center [751, 508] width 42 height 26
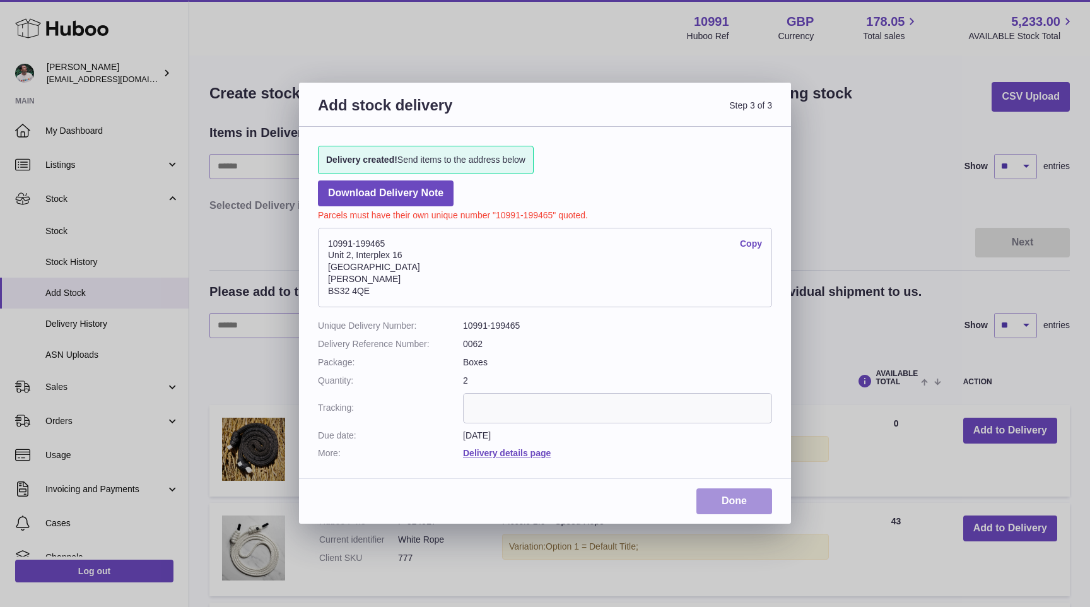
click at [738, 502] on link "Done" at bounding box center [735, 501] width 76 height 26
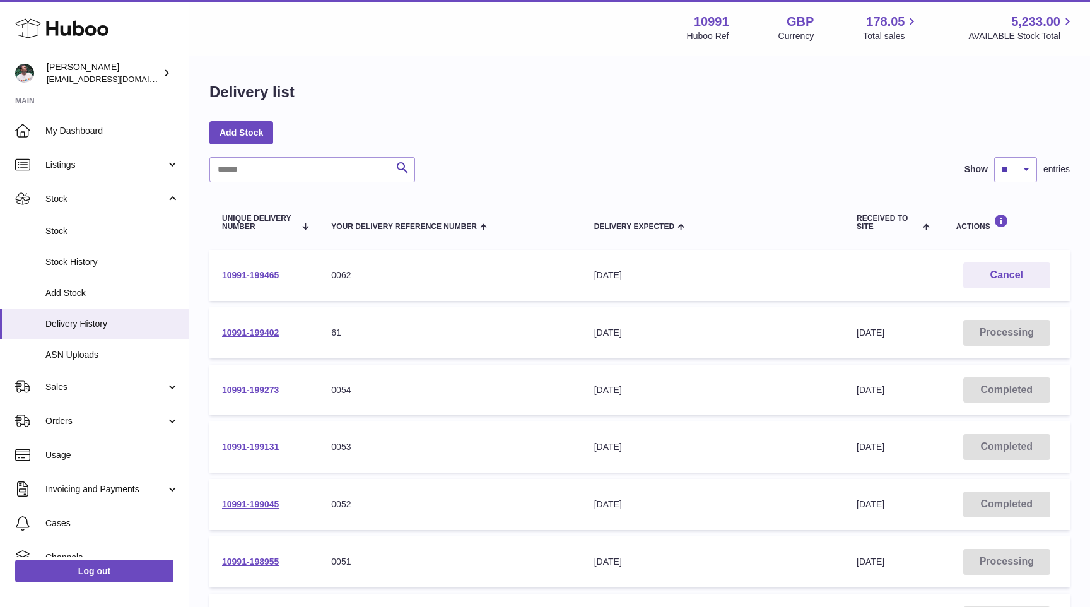
click at [261, 274] on link "10991-199465" at bounding box center [250, 275] width 57 height 10
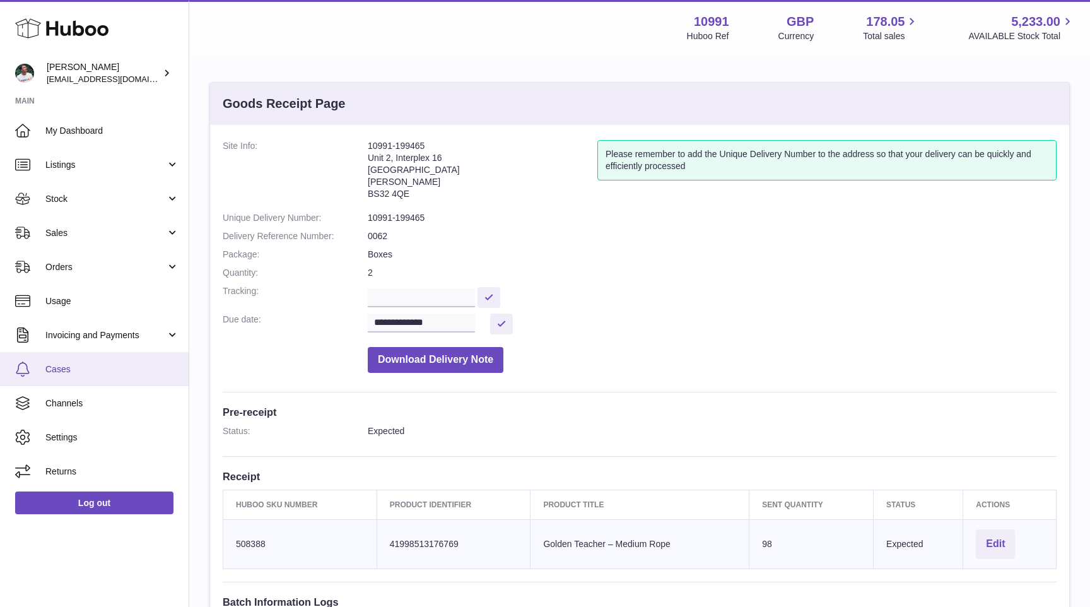
click at [102, 378] on link "Cases" at bounding box center [94, 369] width 189 height 34
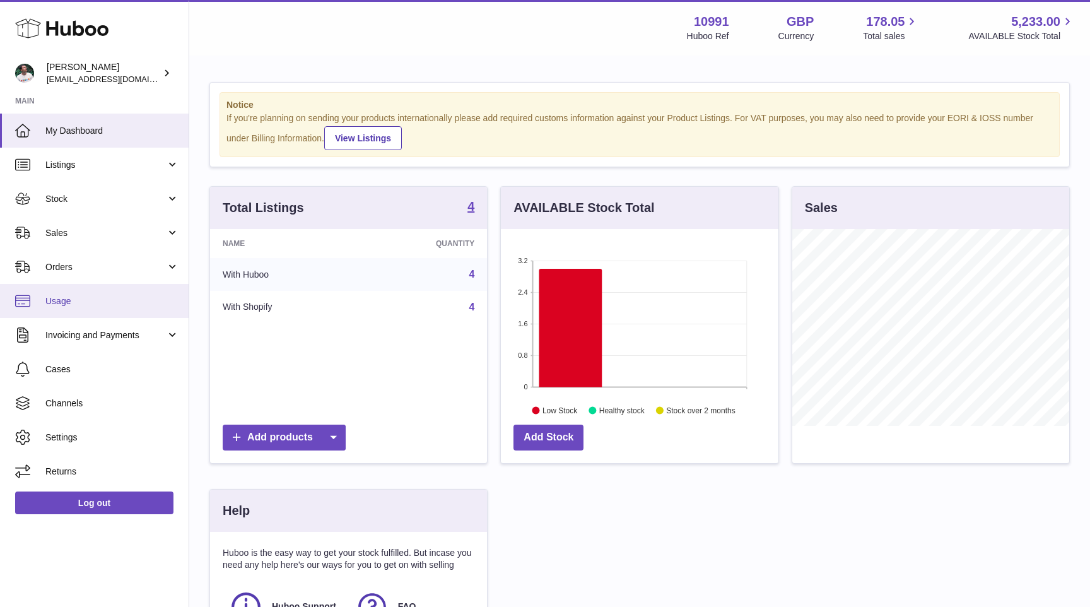
scroll to position [197, 277]
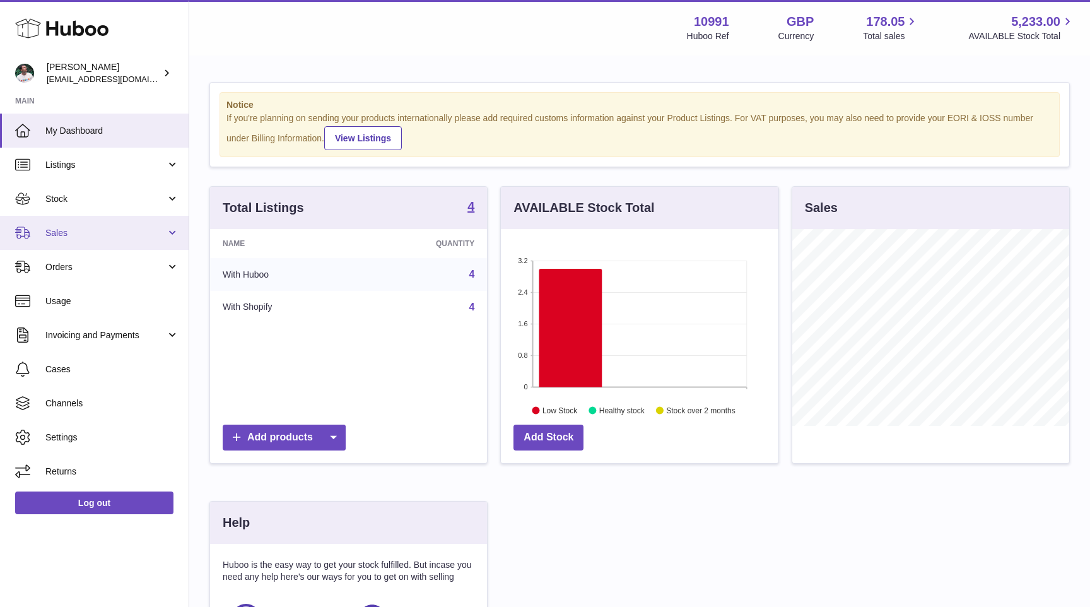
click at [138, 228] on span "Sales" at bounding box center [105, 233] width 121 height 12
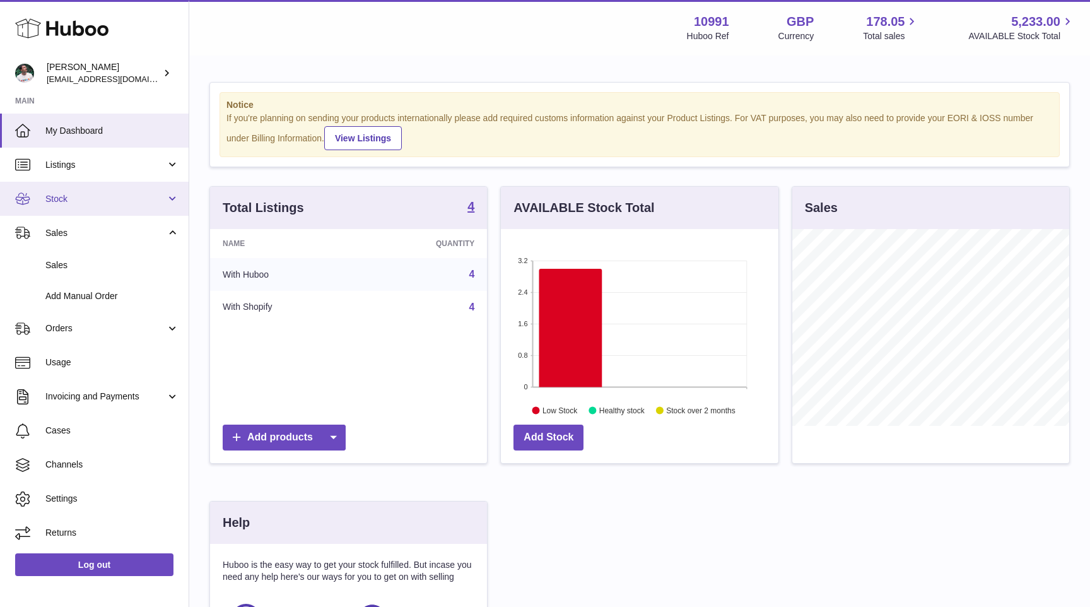
click at [153, 210] on link "Stock" at bounding box center [94, 199] width 189 height 34
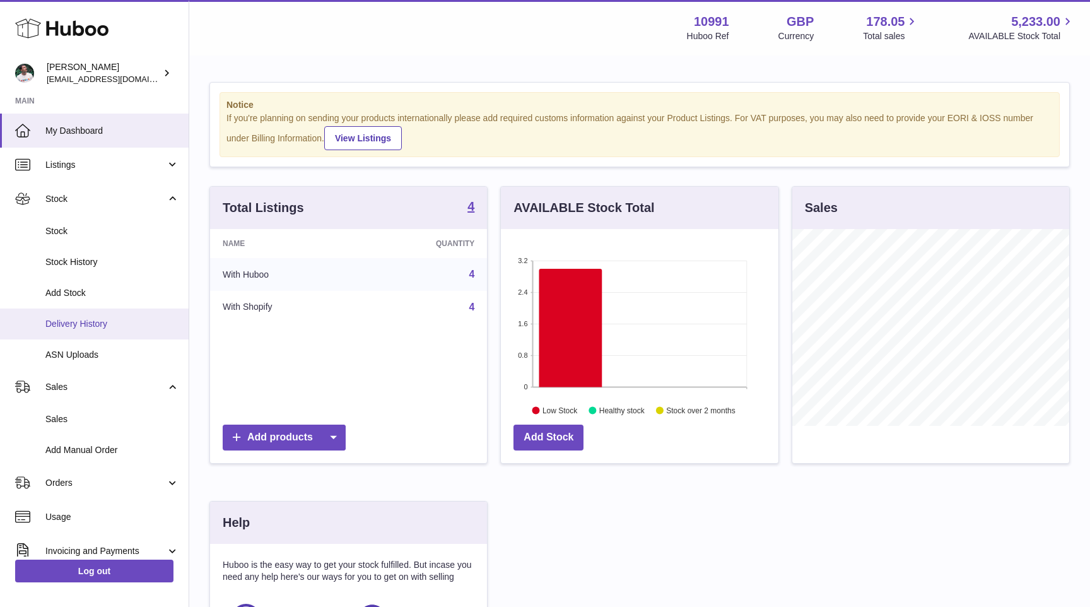
click at [125, 322] on span "Delivery History" at bounding box center [112, 324] width 134 height 12
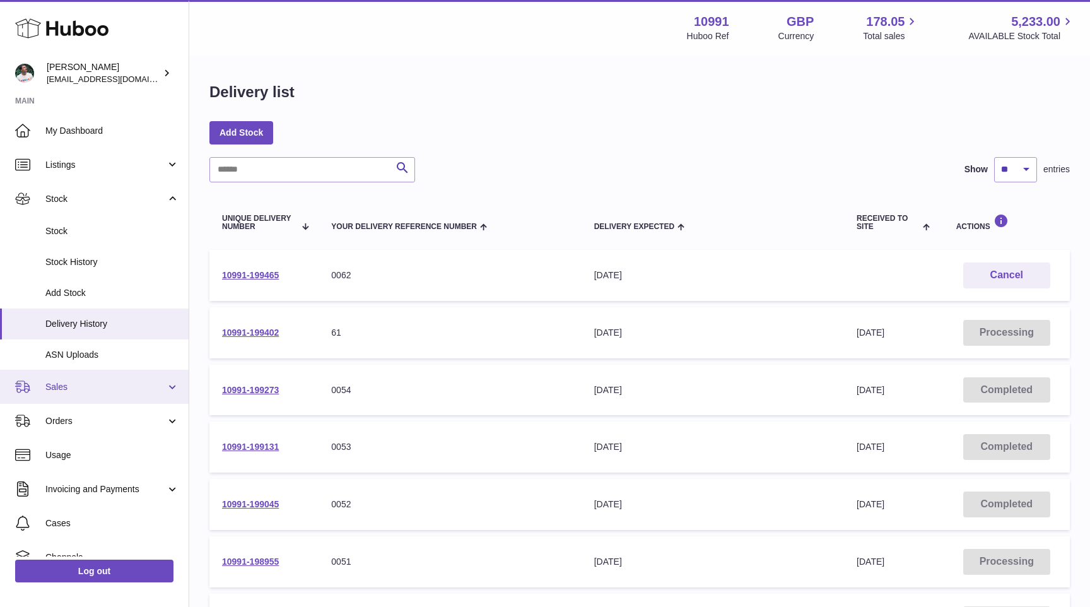
click at [130, 393] on link "Sales" at bounding box center [94, 387] width 189 height 34
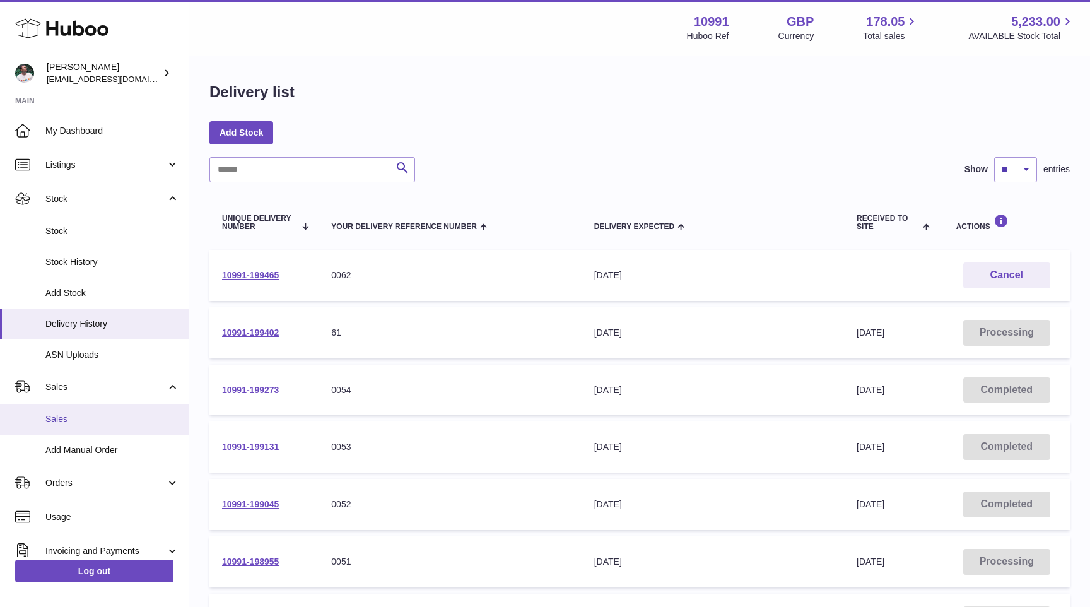
click at [125, 423] on span "Sales" at bounding box center [112, 419] width 134 height 12
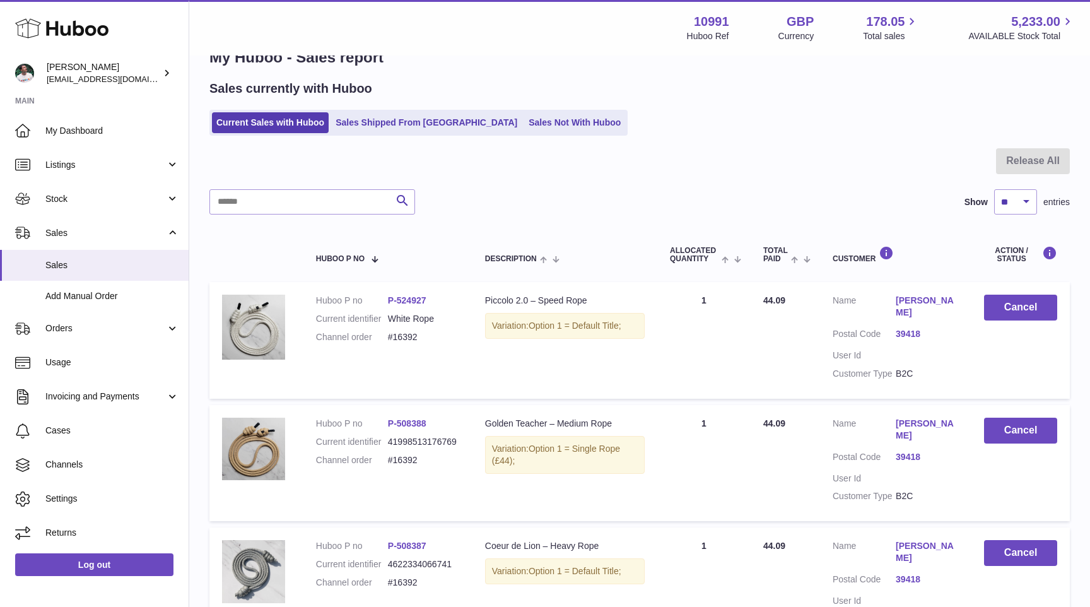
scroll to position [48, 0]
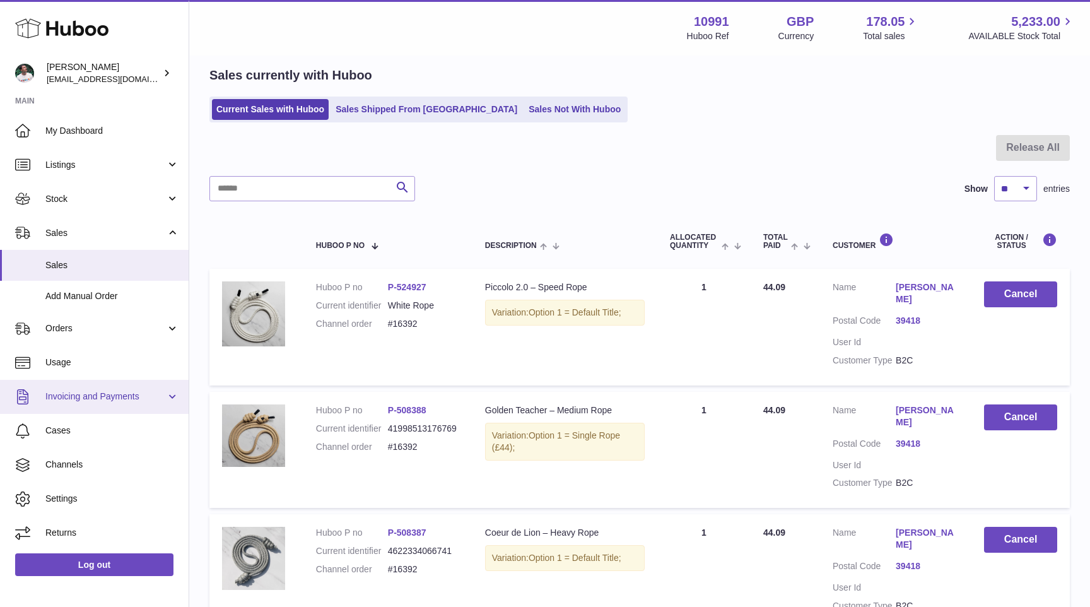
click at [170, 393] on link "Invoicing and Payments" at bounding box center [94, 397] width 189 height 34
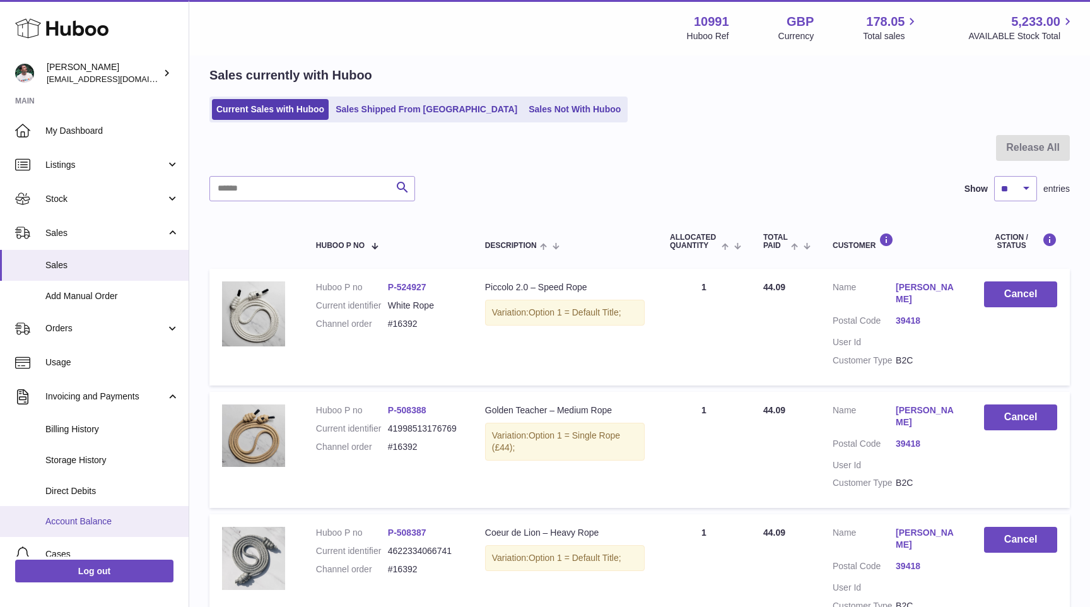
click at [119, 520] on span "Account Balance" at bounding box center [112, 521] width 134 height 12
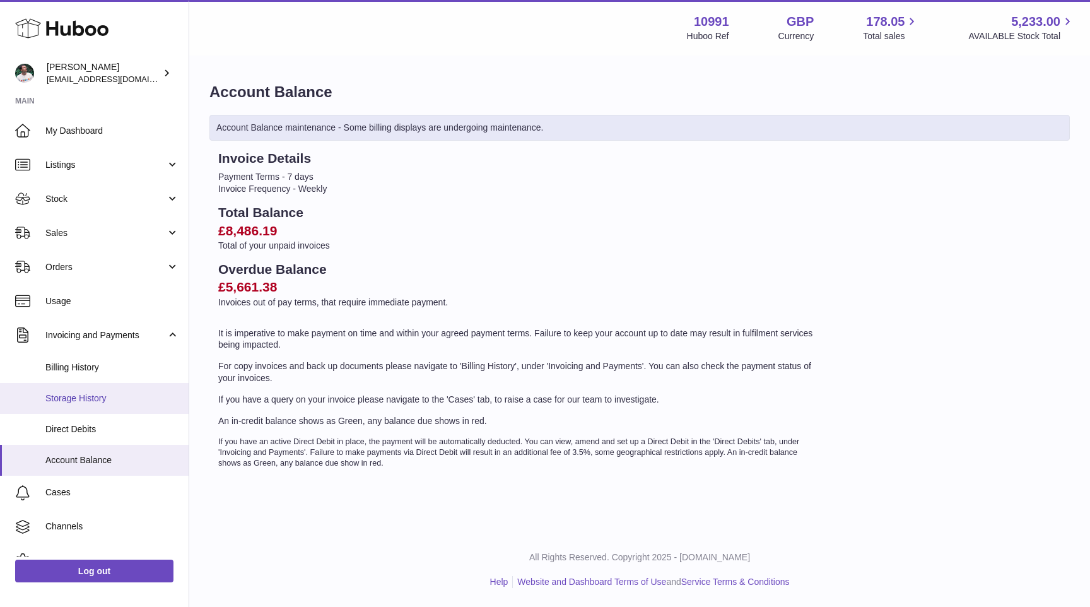
click at [100, 399] on span "Storage History" at bounding box center [112, 398] width 134 height 12
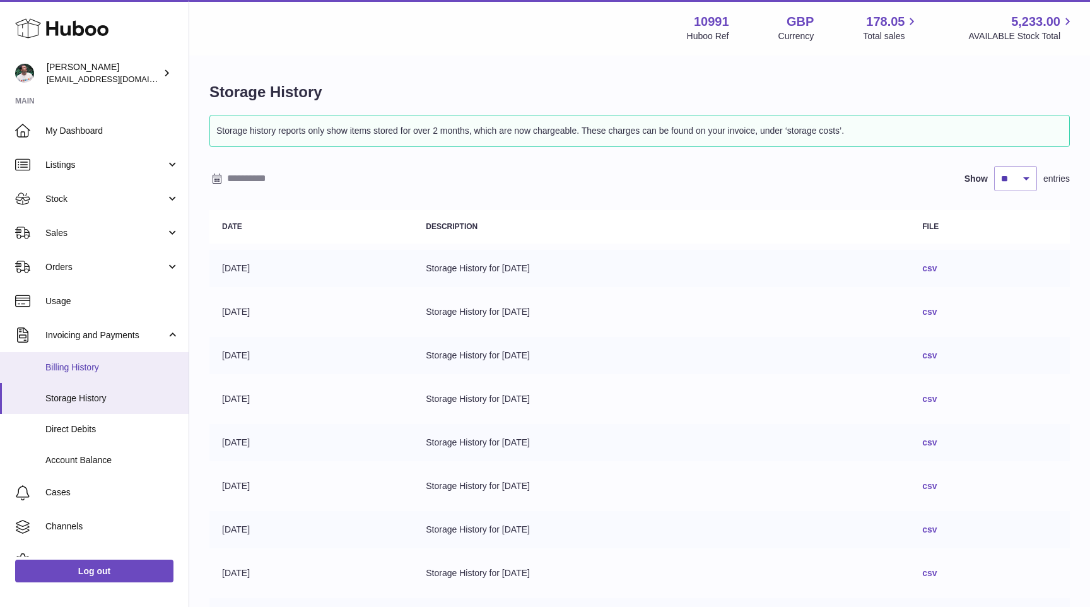
click at [125, 373] on span "Billing History" at bounding box center [112, 368] width 134 height 12
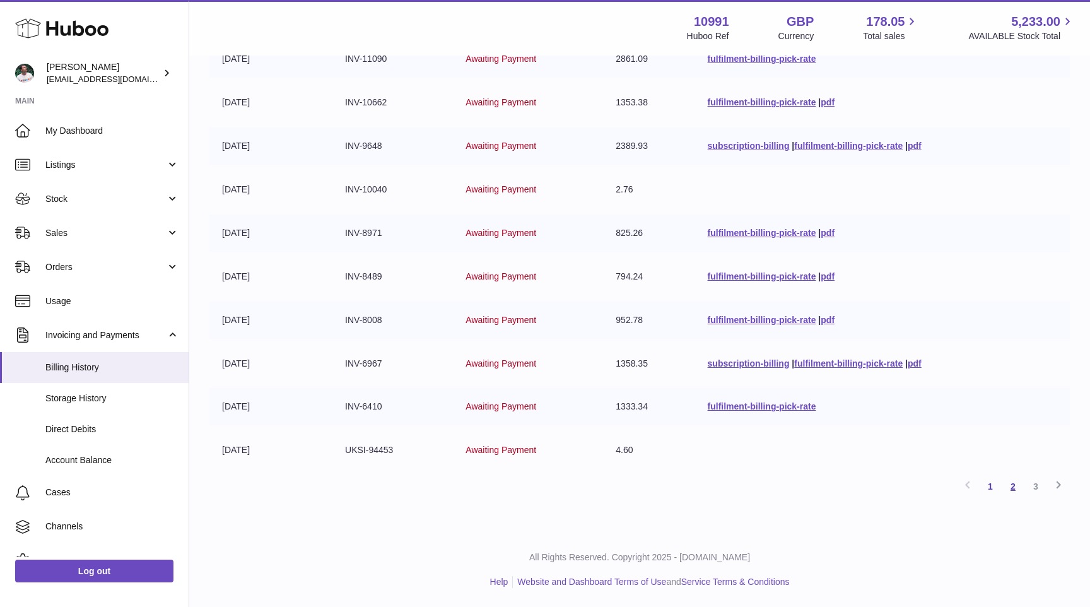
click at [1018, 490] on link "2" at bounding box center [1013, 486] width 23 height 23
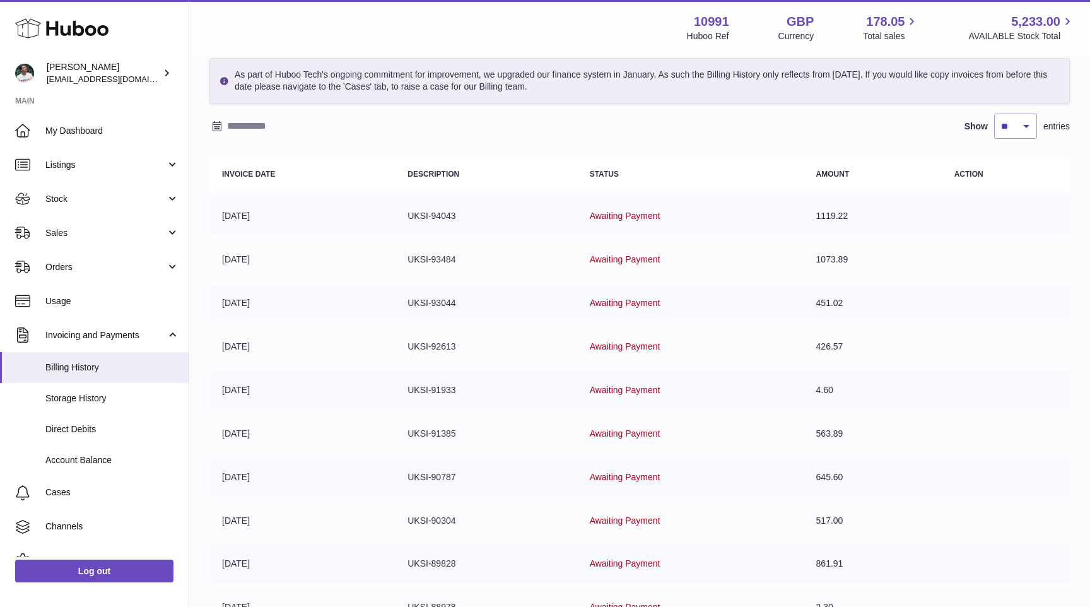
scroll to position [214, 0]
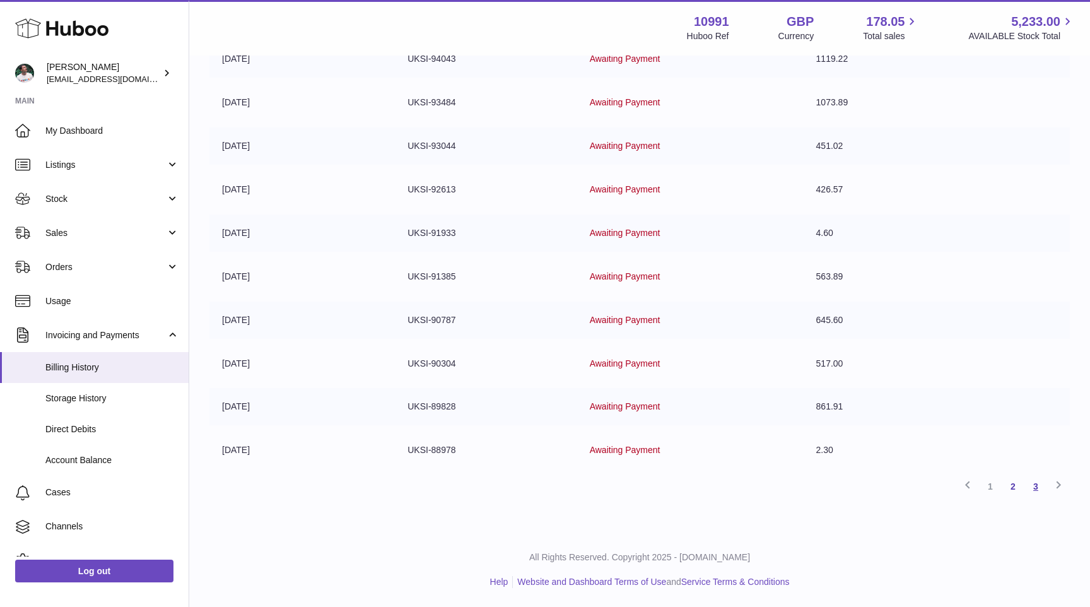
click at [1037, 492] on link "3" at bounding box center [1036, 486] width 23 height 23
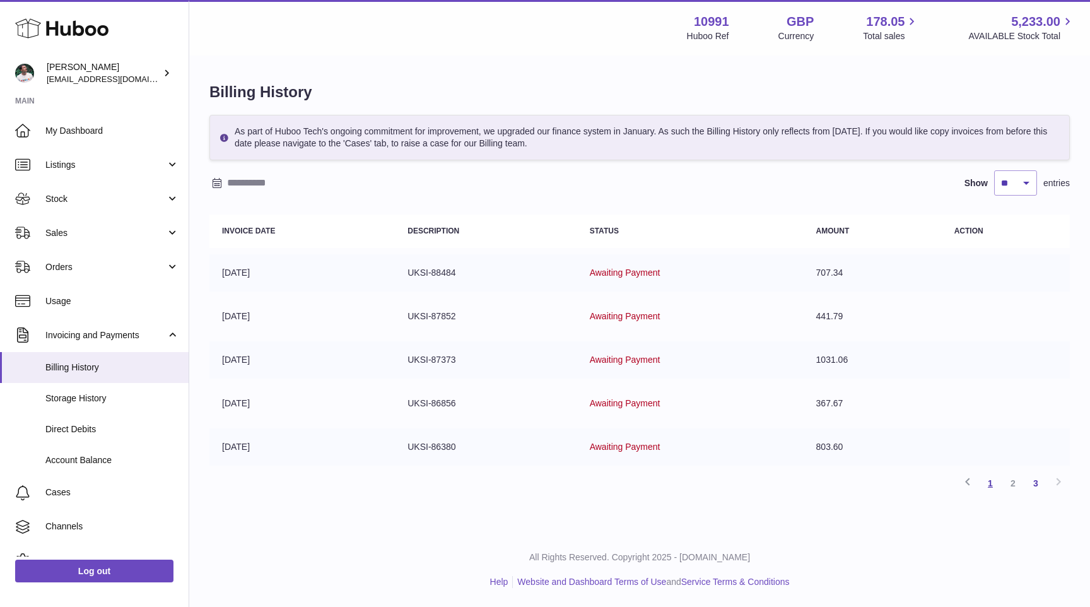
click at [989, 482] on link "1" at bounding box center [990, 483] width 23 height 23
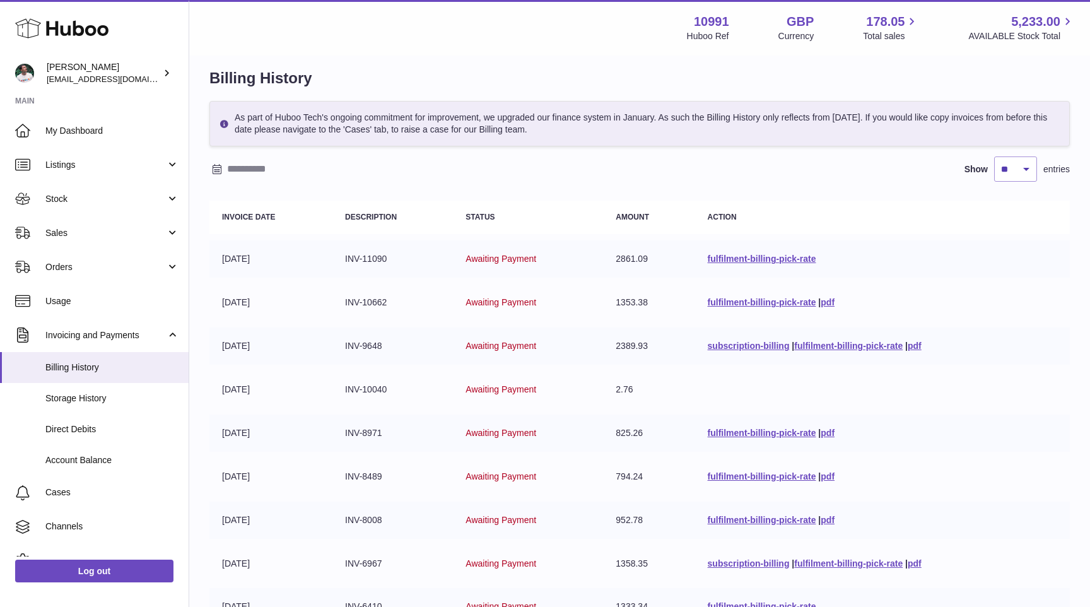
scroll to position [13, 0]
